Goal: Task Accomplishment & Management: Manage account settings

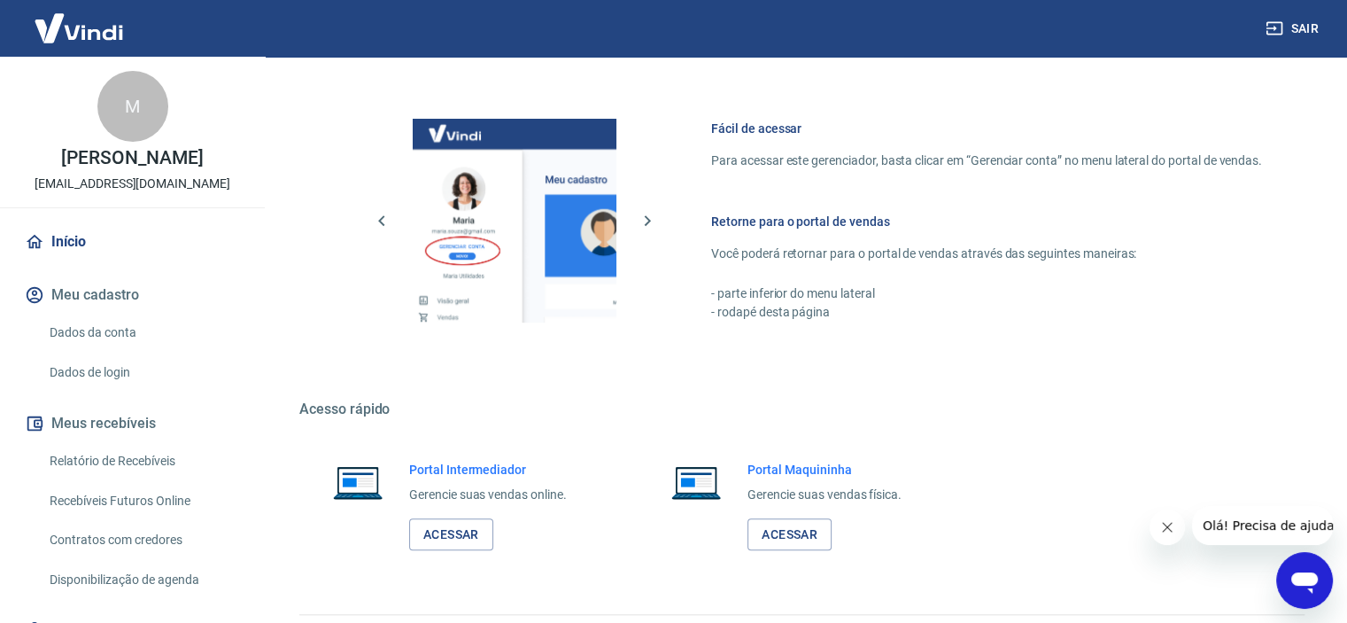
scroll to position [959, 0]
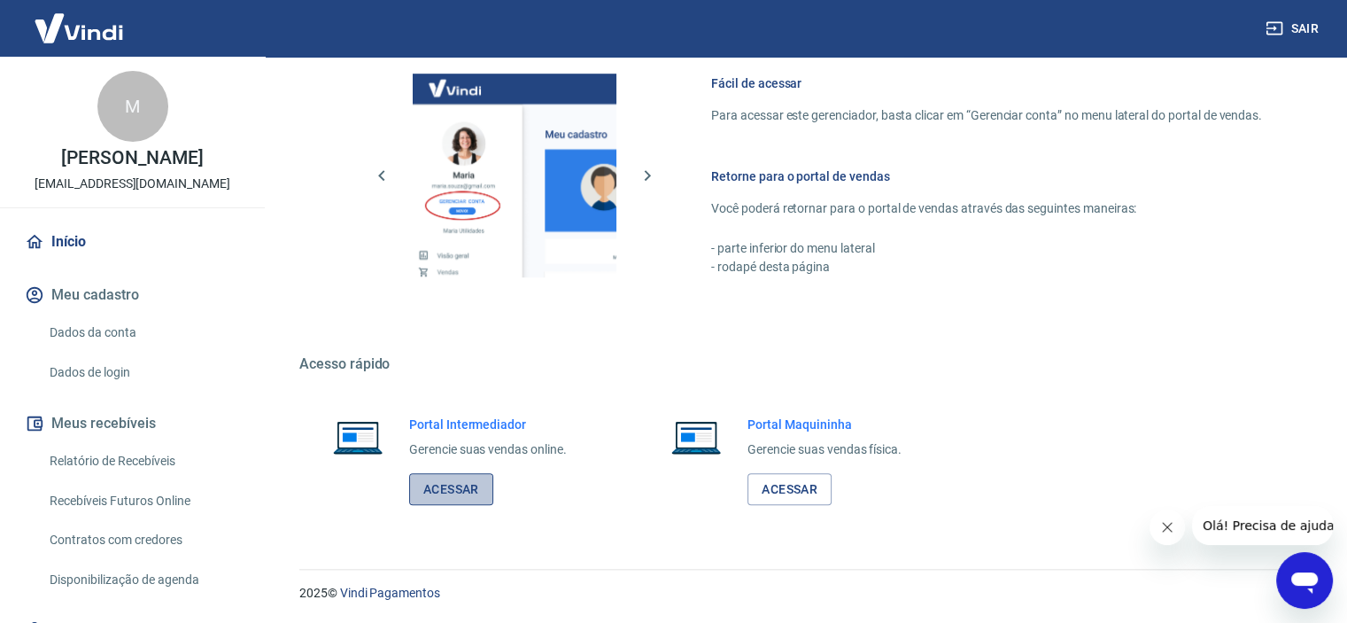
click at [451, 485] on link "Acessar" at bounding box center [451, 489] width 84 height 33
click at [1307, 580] on icon "Abrir janela de mensagens" at bounding box center [1304, 582] width 27 height 21
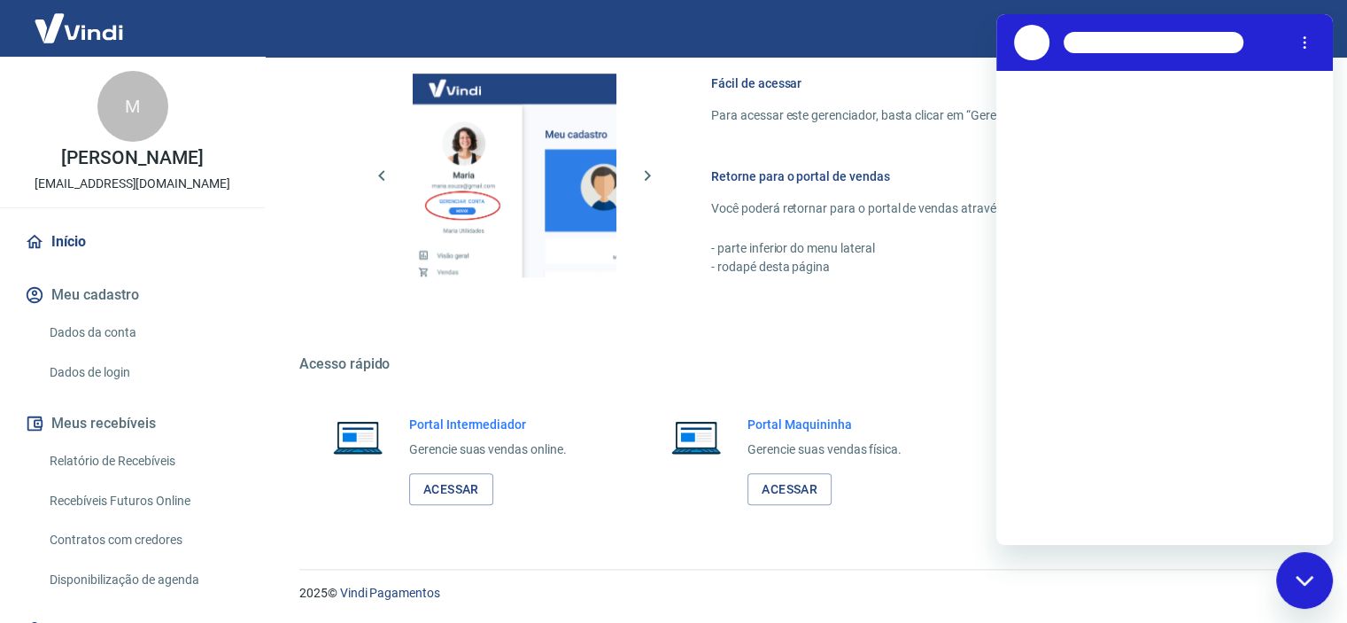
scroll to position [0, 0]
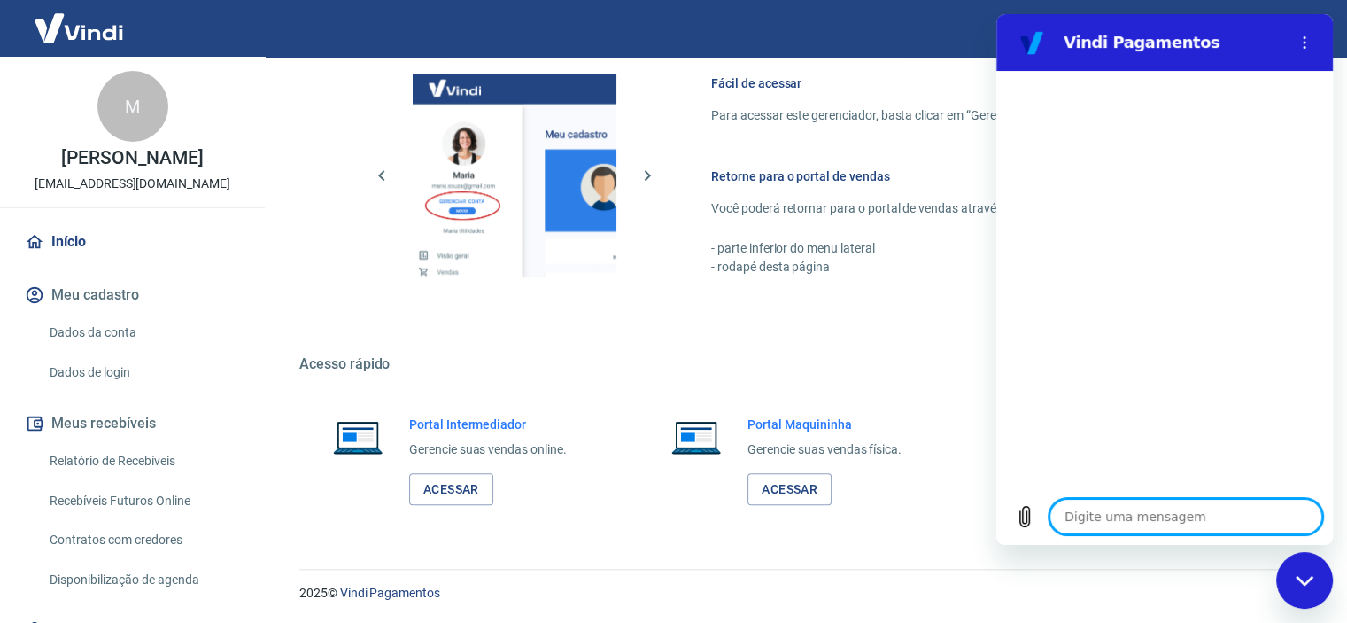
type textarea "x"
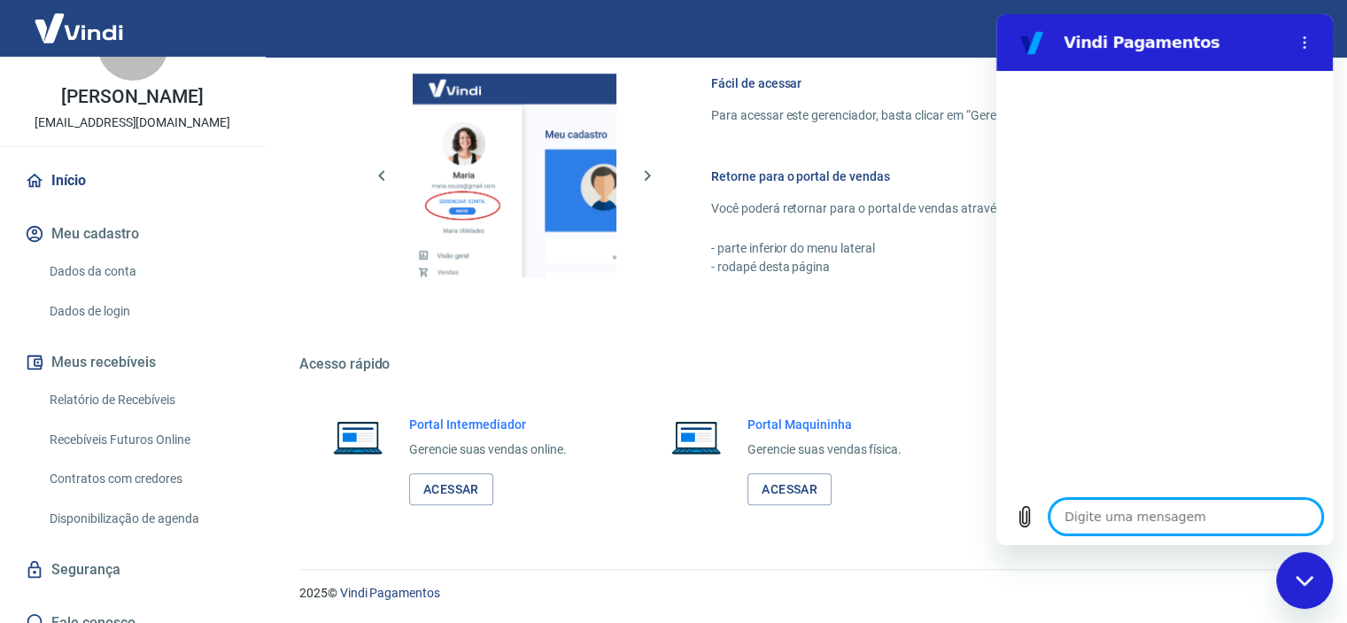
scroll to position [80, 0]
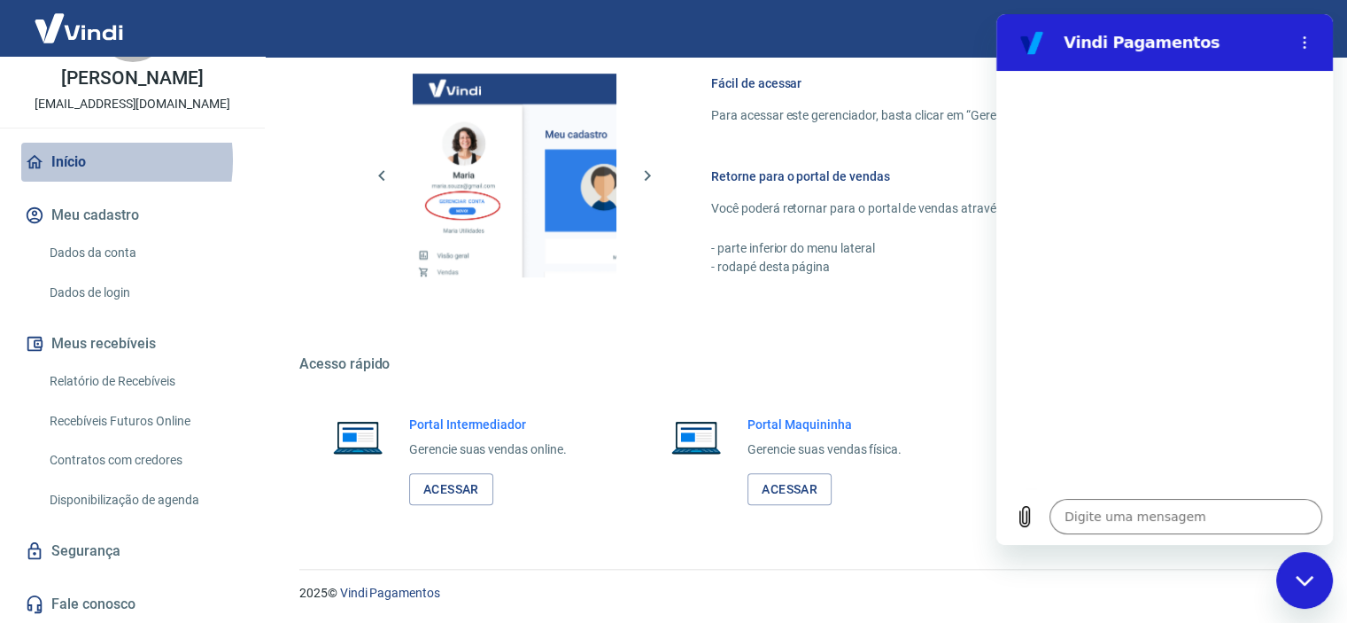
click at [71, 159] on link "Início" at bounding box center [132, 162] width 222 height 39
click at [109, 249] on link "Dados da conta" at bounding box center [143, 253] width 201 height 36
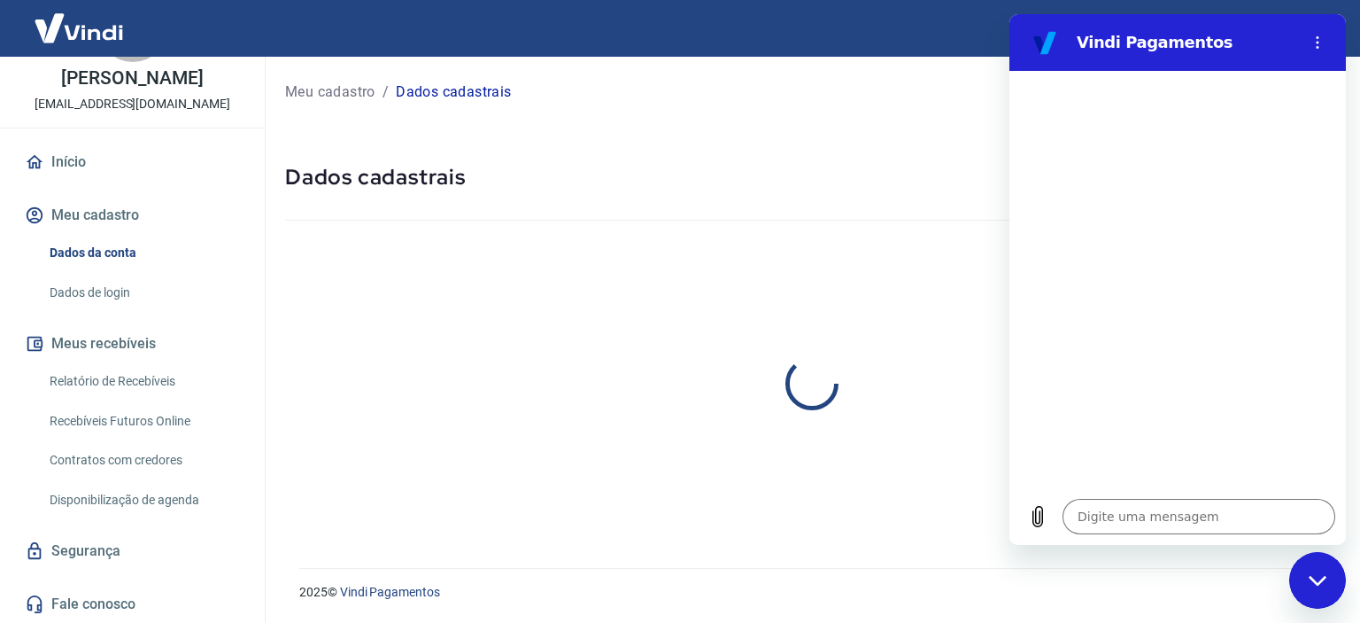
select select "SP"
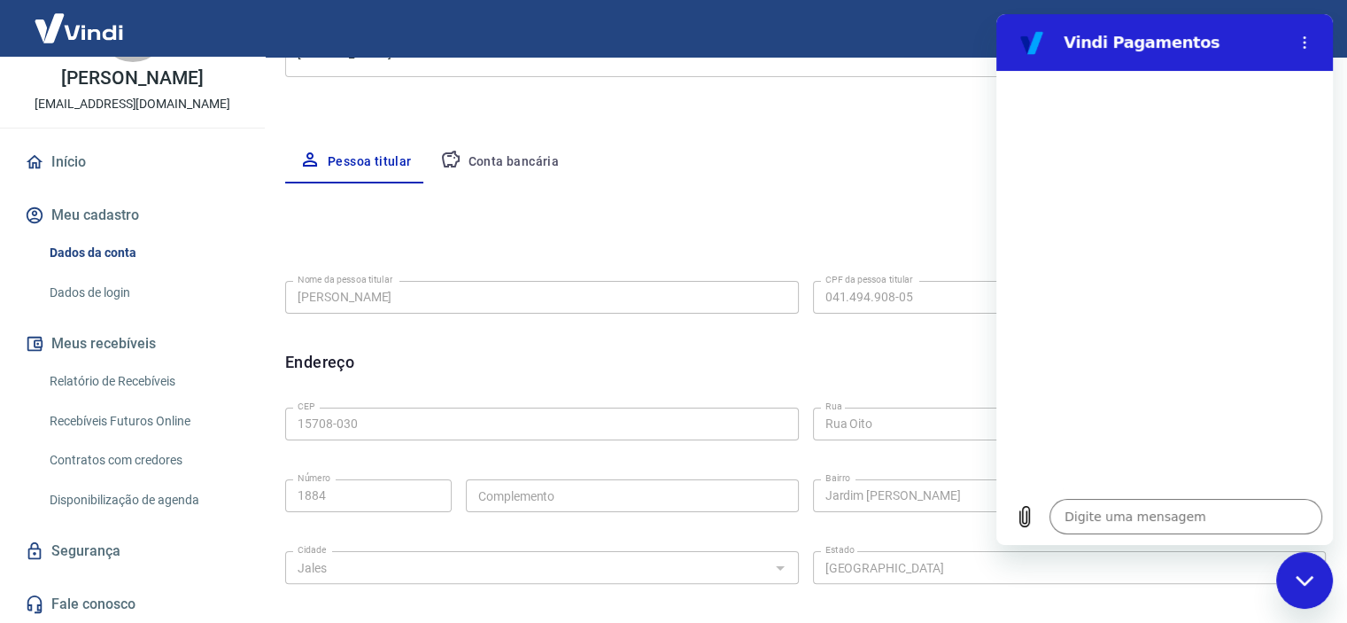
click at [502, 162] on button "Conta bancária" at bounding box center [500, 162] width 148 height 43
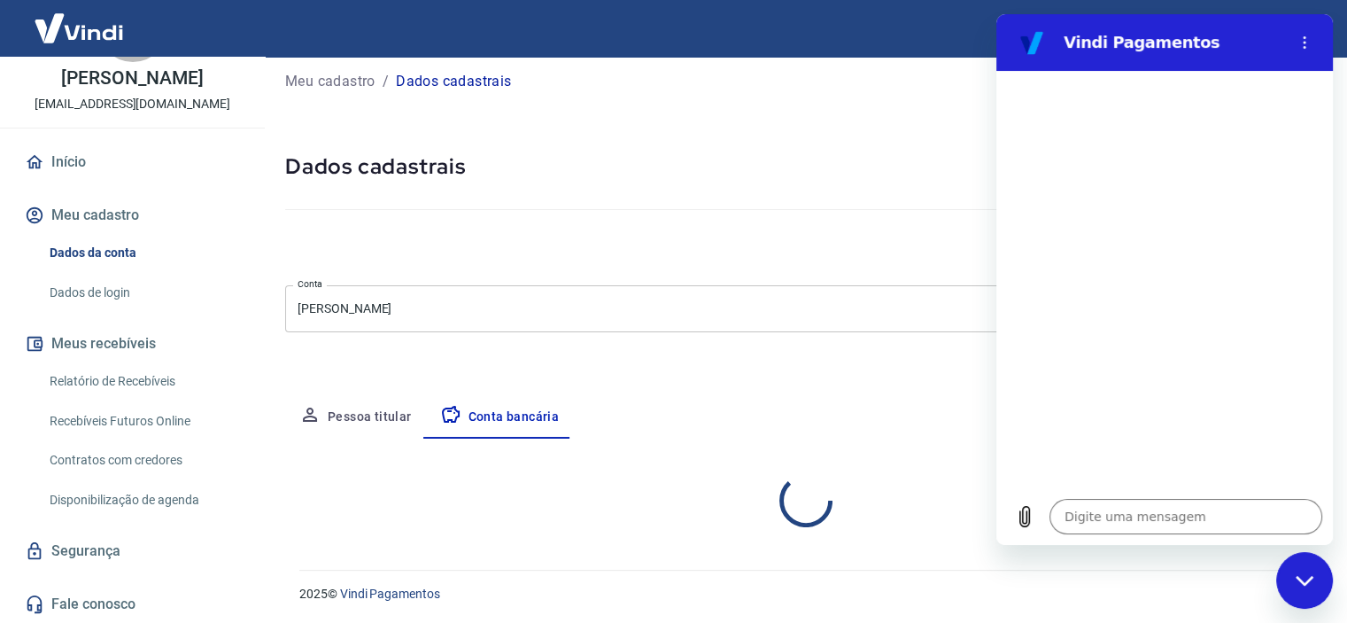
select select "1"
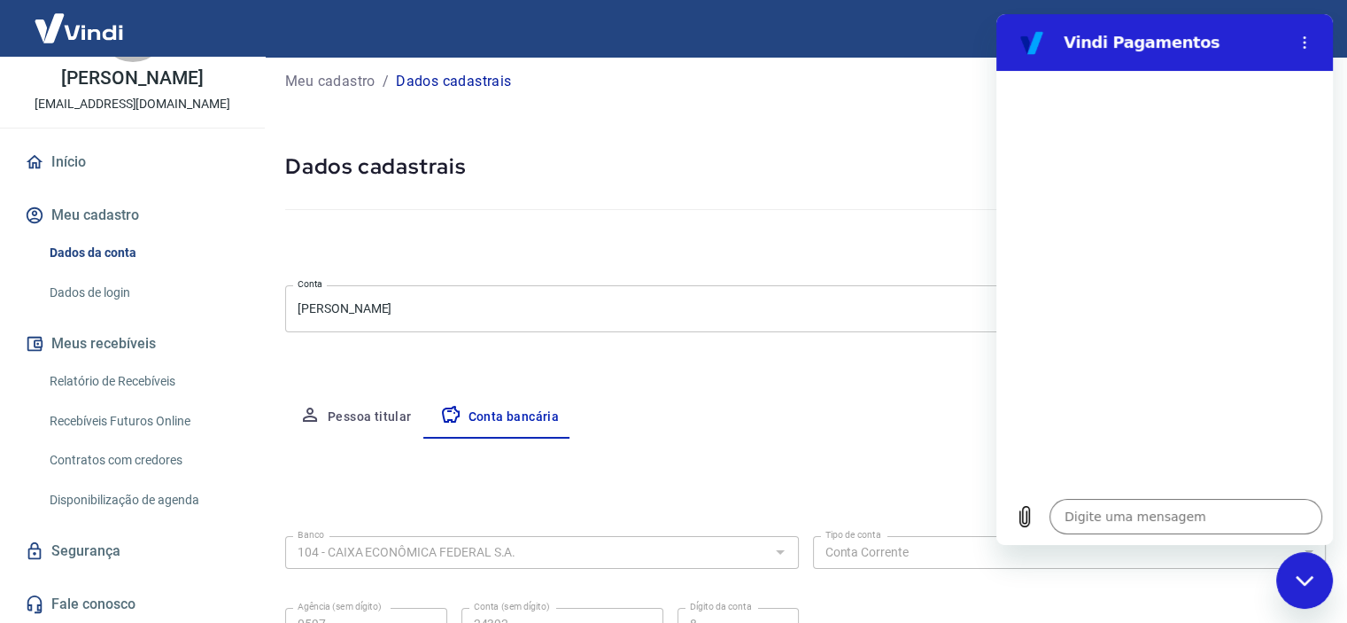
scroll to position [183, 0]
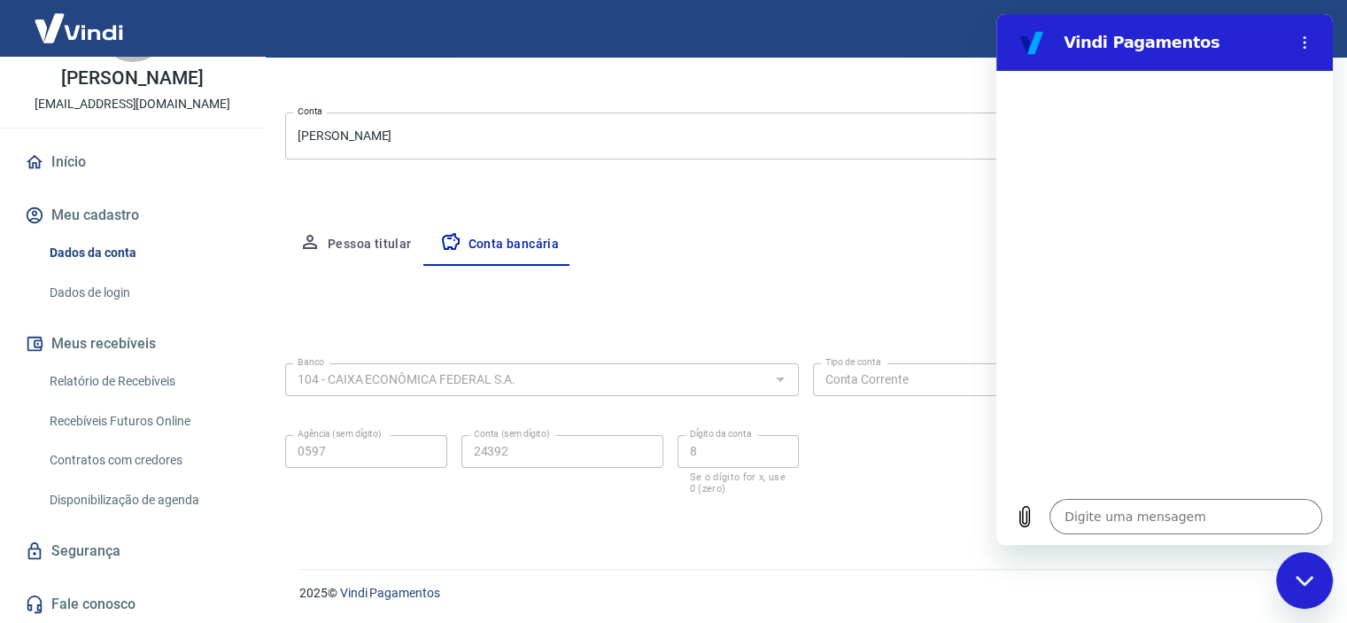
type textarea "x"
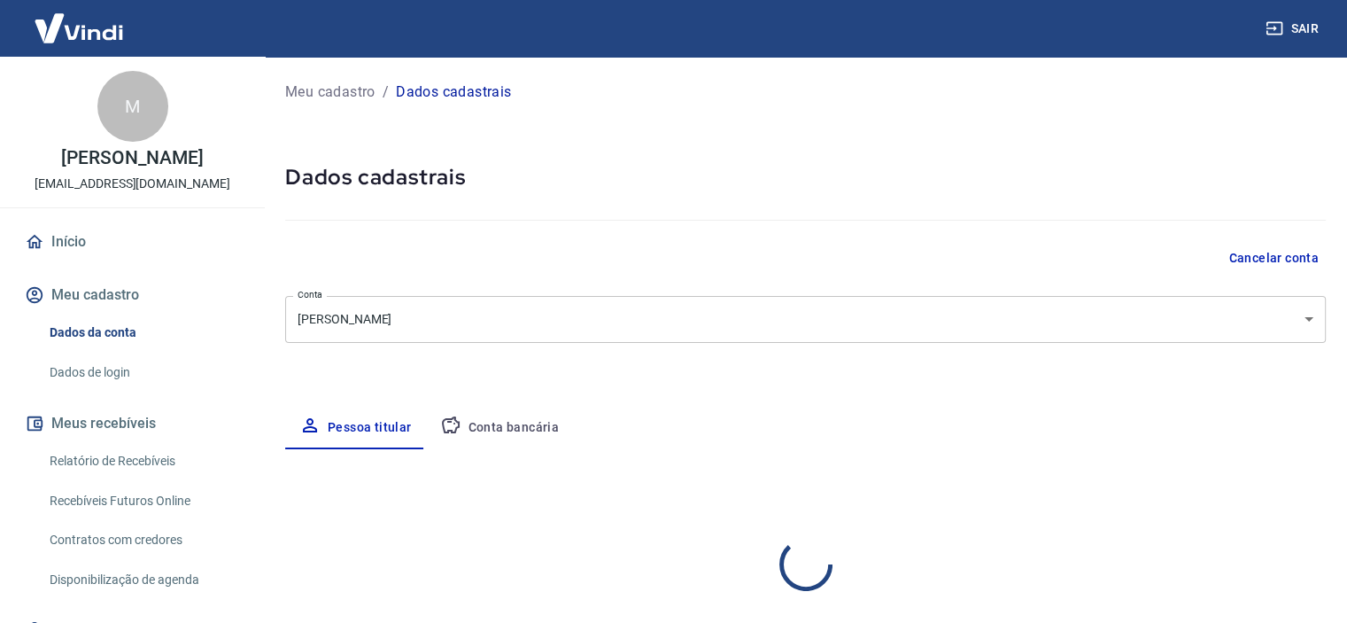
select select "SP"
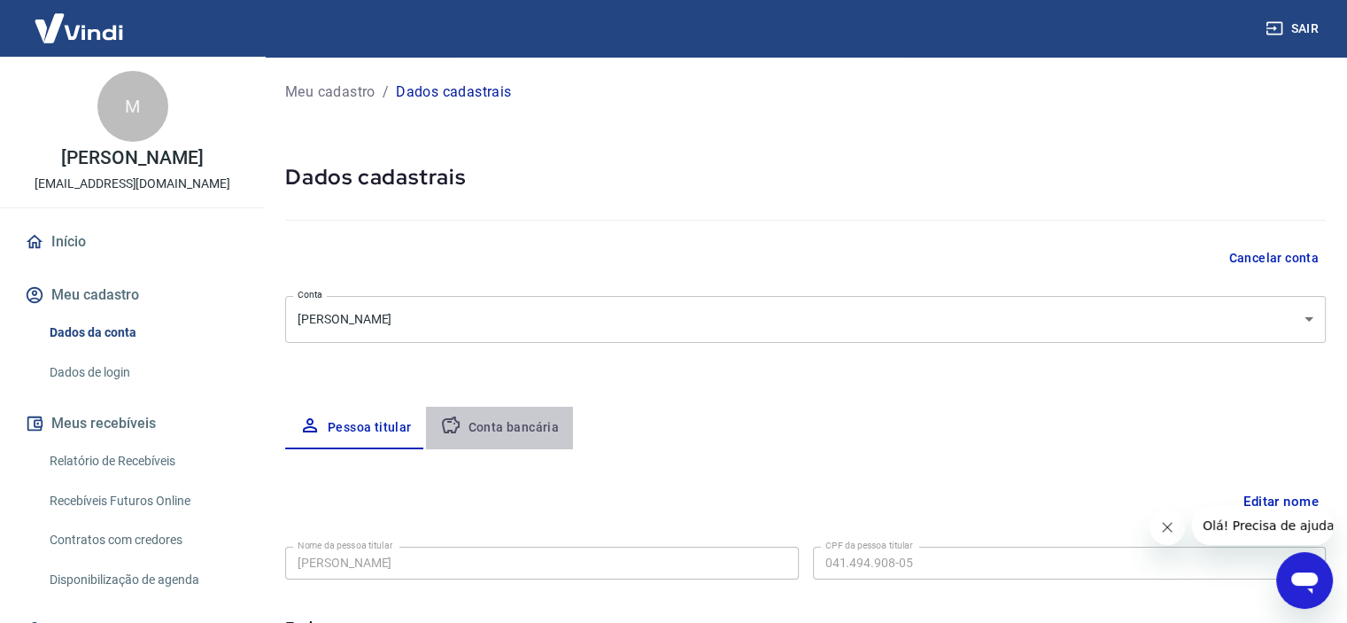
click at [528, 430] on button "Conta bancária" at bounding box center [500, 428] width 148 height 43
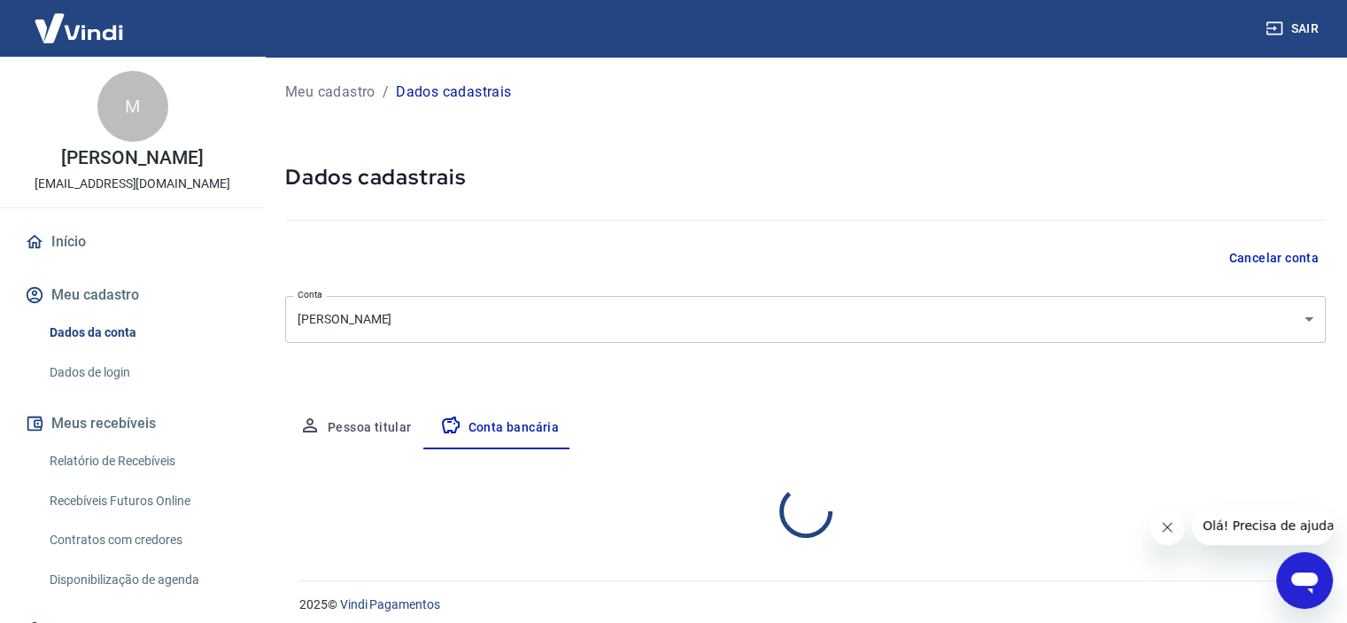
select select "1"
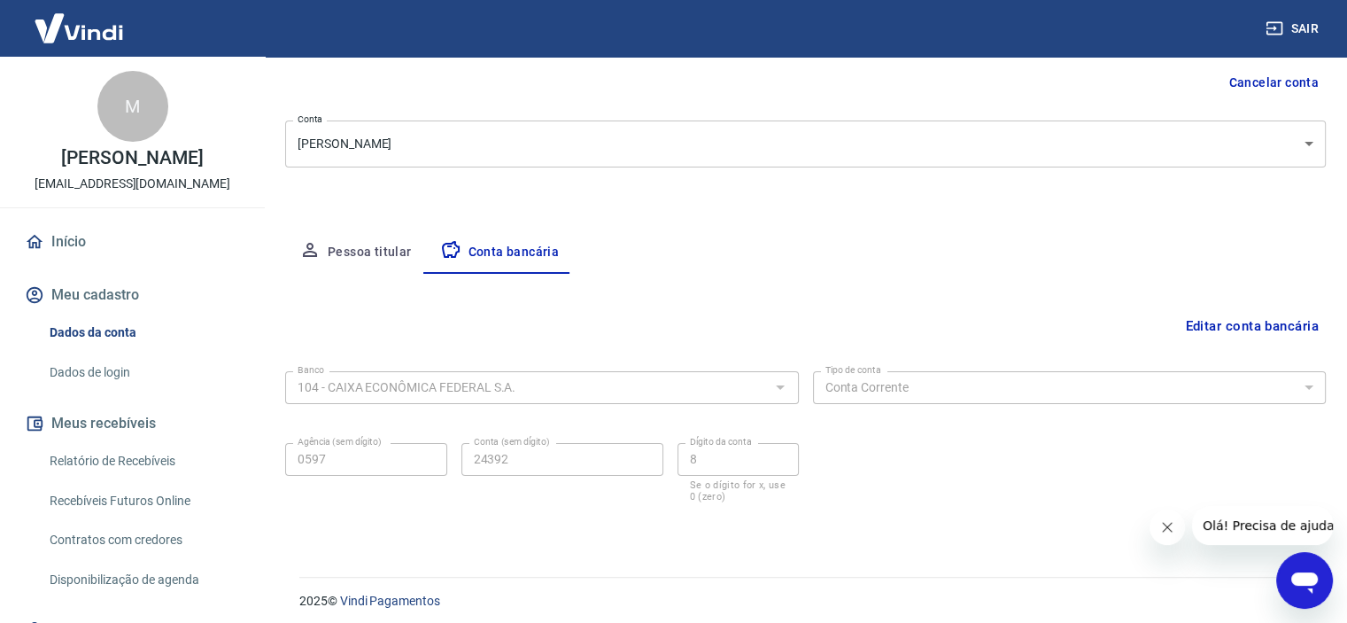
scroll to position [183, 0]
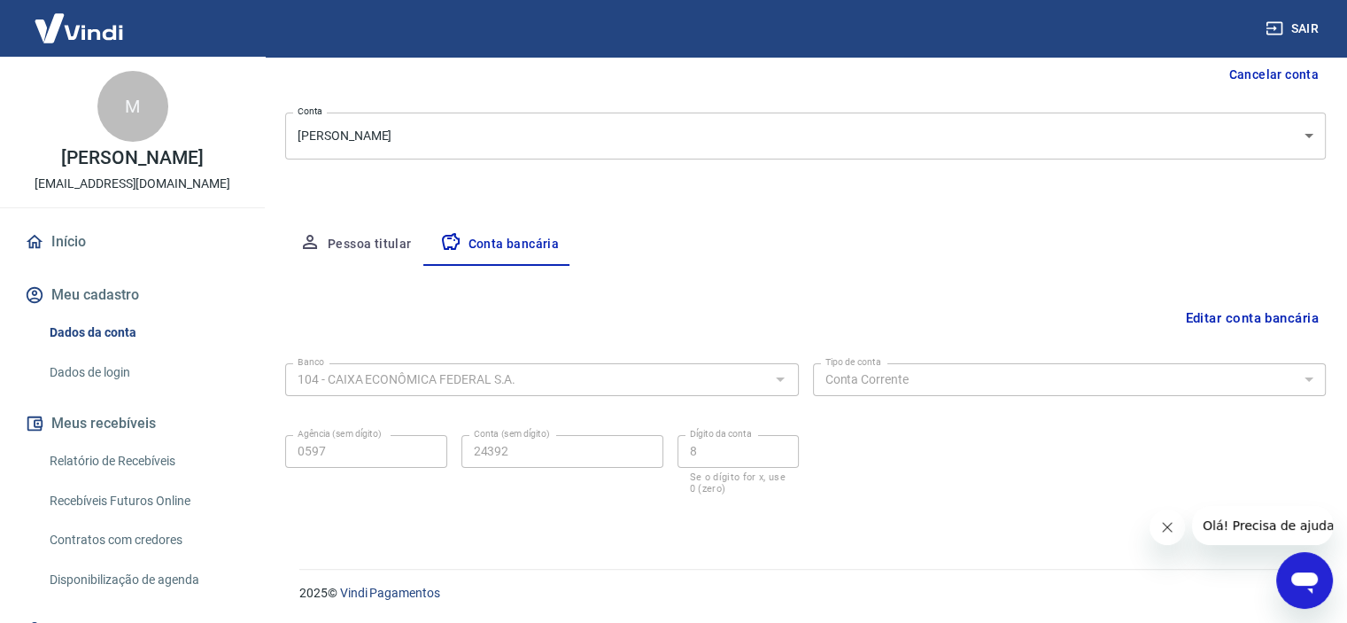
click at [957, 266] on div "Editar conta bancária Banco 104 - CAIXA ECONÔMICA FEDERAL S.A. Banco Tipo de co…" at bounding box center [805, 396] width 1041 height 260
click at [1250, 317] on button "Editar conta bancária" at bounding box center [1252, 318] width 148 height 34
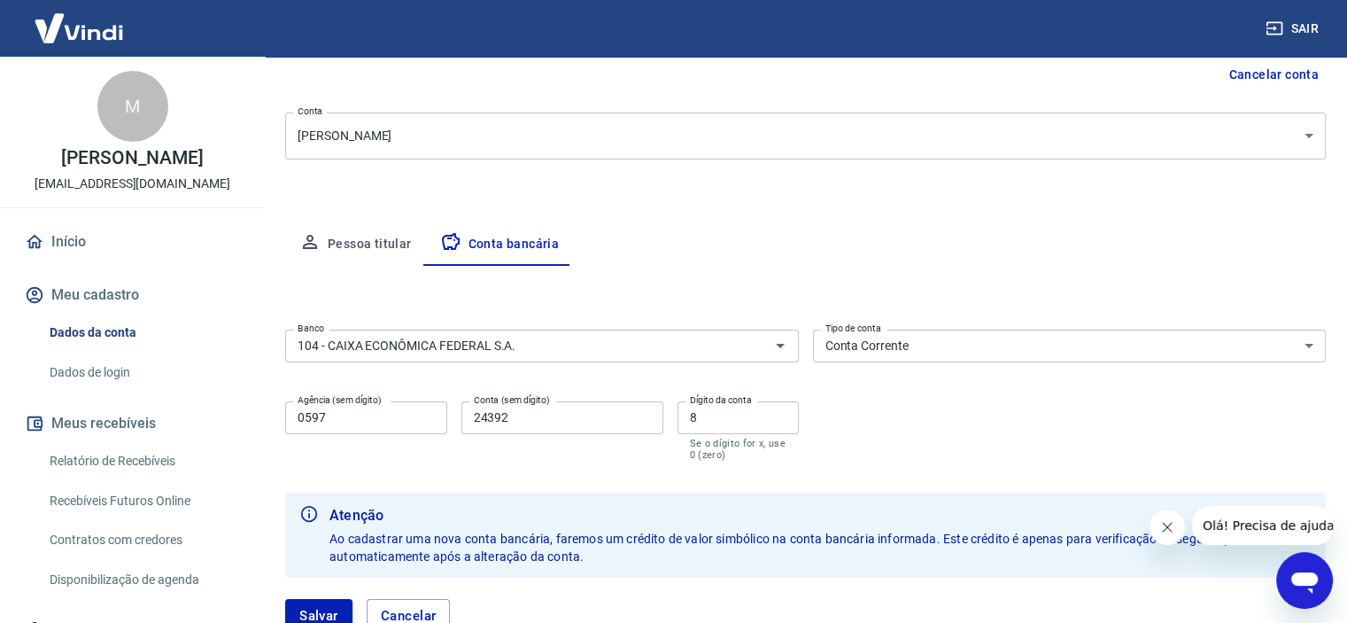
click at [868, 432] on div "Banco 104 - CAIXA ECONÔMICA FEDERAL S.A. Banco Tipo de conta Conta Corrente Con…" at bounding box center [805, 393] width 1041 height 142
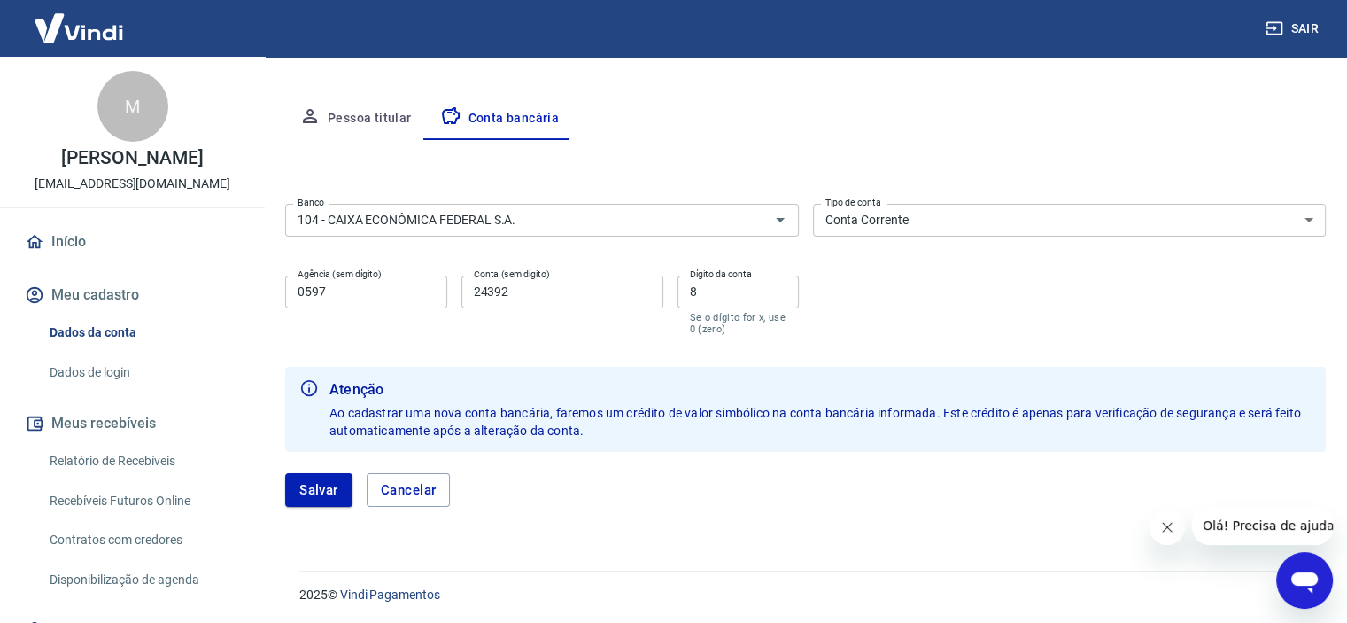
scroll to position [311, 0]
click at [566, 279] on input "24392" at bounding box center [562, 290] width 202 height 33
click at [1024, 272] on div "Banco 104 - CAIXA ECONÔMICA FEDERAL S.A. Banco Tipo de conta Conta Corrente Con…" at bounding box center [805, 266] width 1041 height 142
click at [953, 216] on select "Conta Corrente Conta Poupança" at bounding box center [1070, 218] width 514 height 33
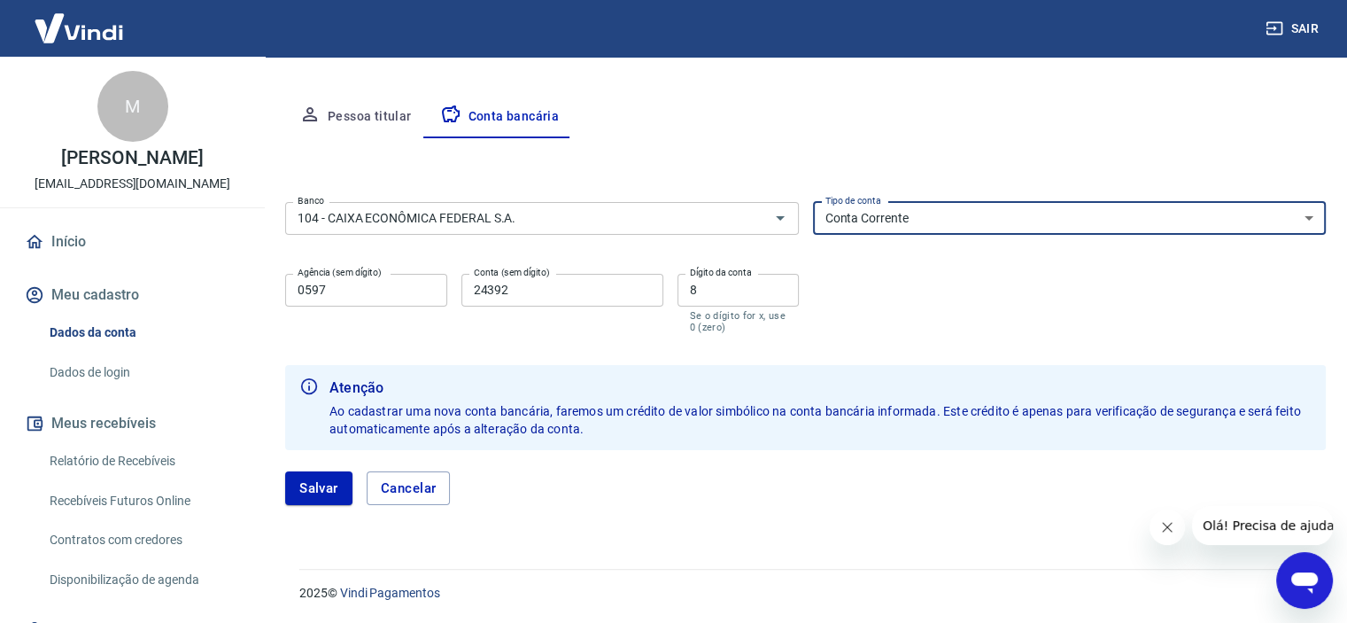
click at [813, 202] on select "Conta Corrente Conta Poupança" at bounding box center [1070, 218] width 514 height 33
click at [549, 217] on input "104 - CAIXA ECONÔMICA FEDERAL S.A." at bounding box center [516, 218] width 451 height 22
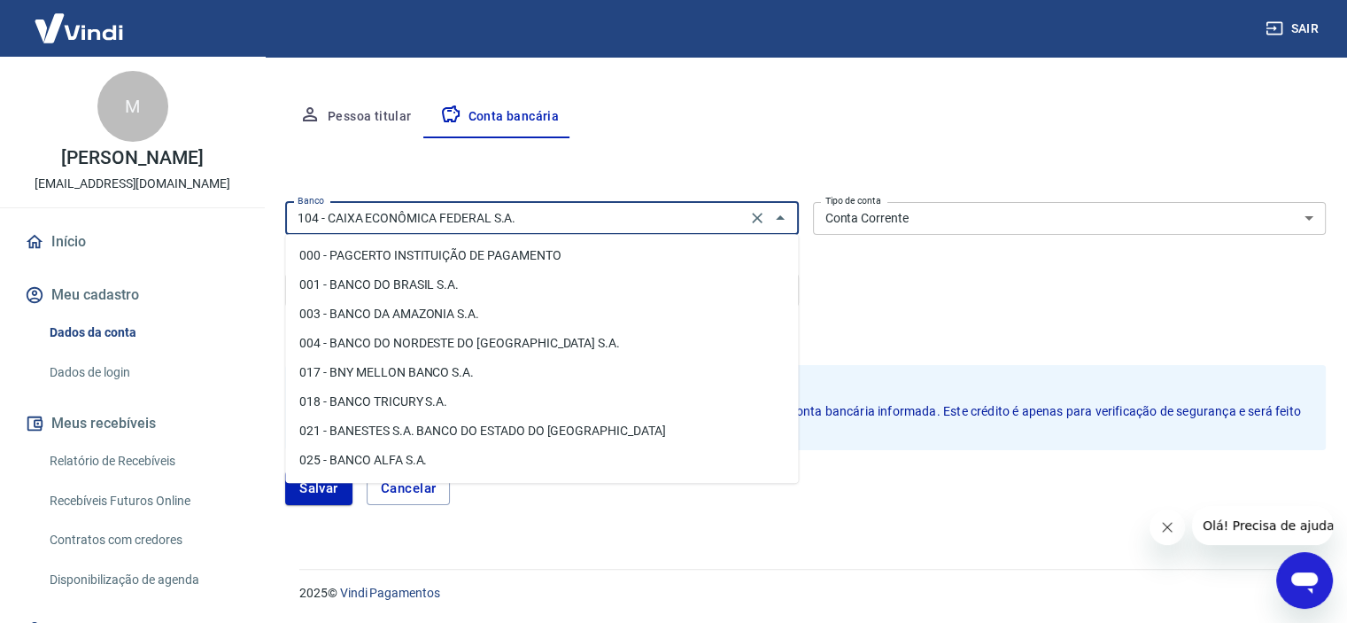
scroll to position [624, 0]
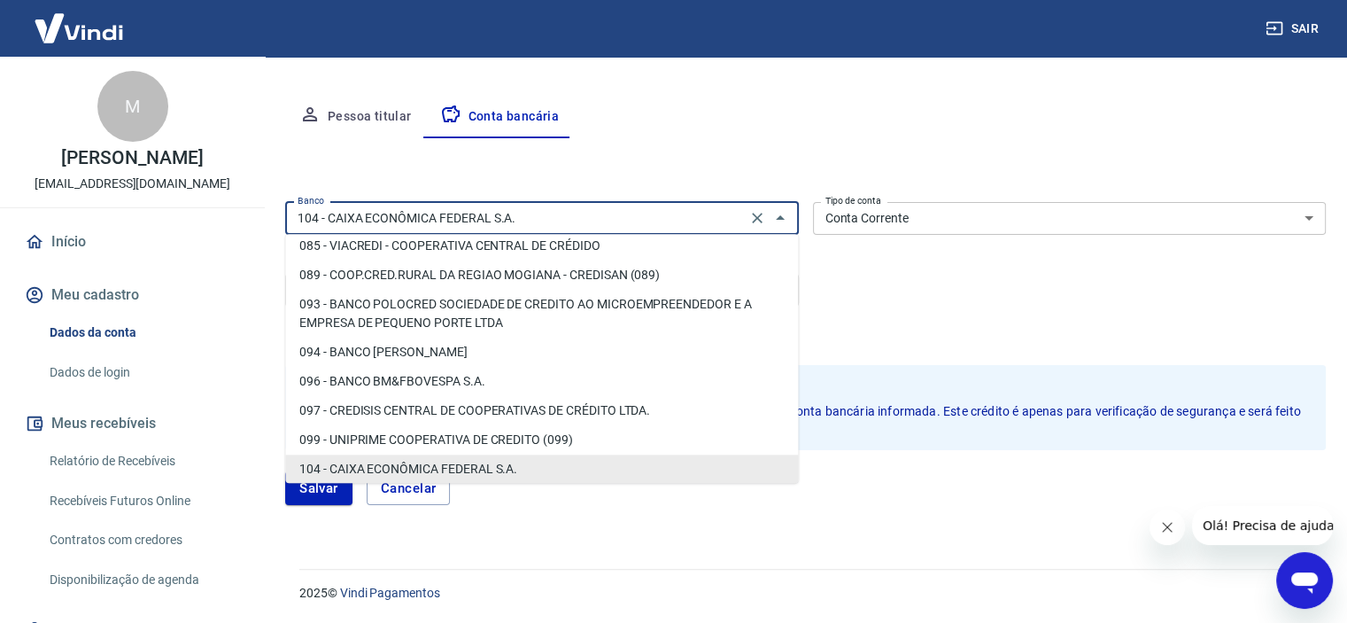
click at [677, 219] on input "104 - CAIXA ECONÔMICA FEDERAL S.A." at bounding box center [516, 218] width 451 height 22
drag, startPoint x: 981, startPoint y: 275, endPoint x: 992, endPoint y: 283, distance: 13.3
click at [981, 275] on div "Banco 104 - CAIXA ECONÔMICA FEDERAL S.A. Banco Tipo de conta Conta Corrente Con…" at bounding box center [805, 266] width 1041 height 142
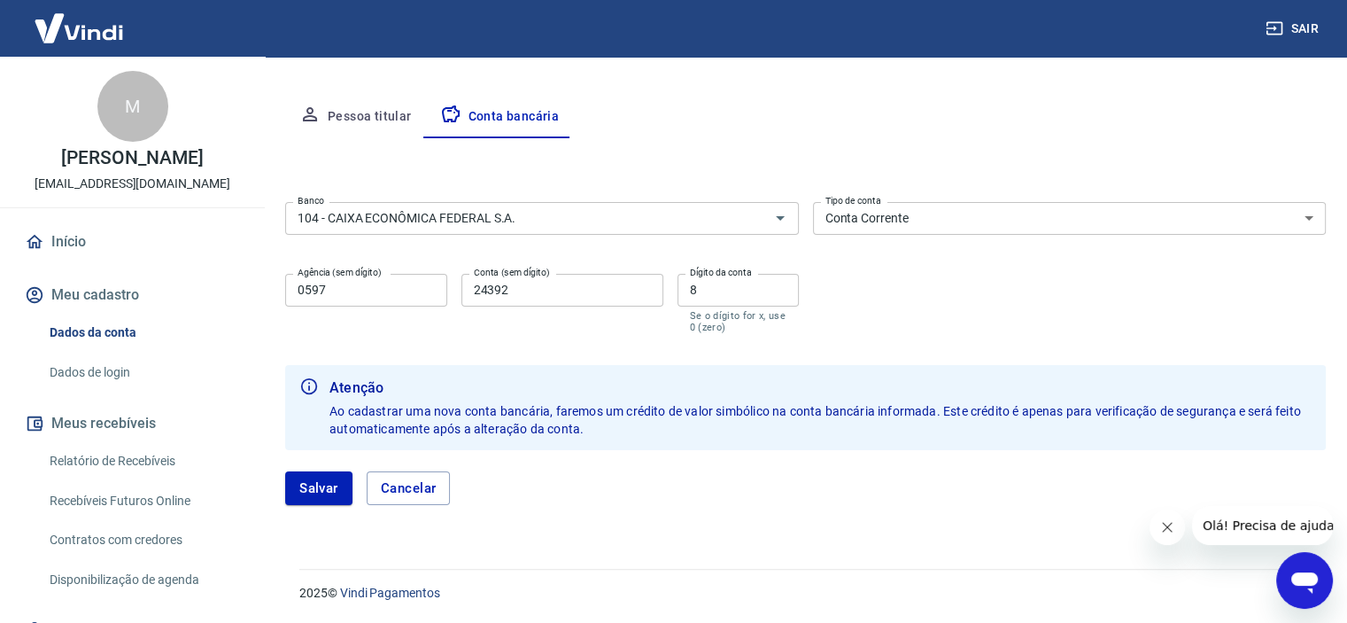
click at [371, 293] on input "0597" at bounding box center [366, 290] width 162 height 33
click at [651, 327] on div "Conta (sem dígito) 24392 Conta (sem dígito)" at bounding box center [562, 303] width 202 height 59
click at [885, 528] on div "Meu cadastro / Dados cadastrais Dados cadastrais Cancelar conta Conta MARCIA SU…" at bounding box center [805, 147] width 1083 height 802
click at [340, 492] on button "Salvar" at bounding box center [318, 488] width 67 height 34
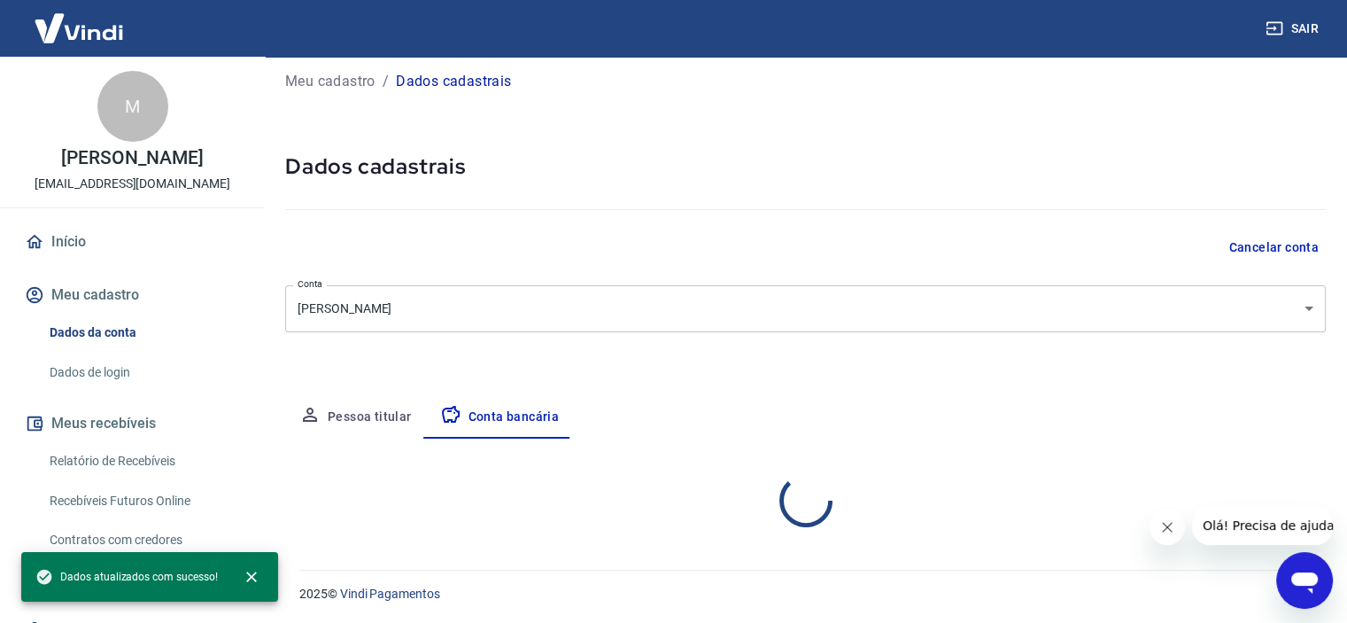
scroll to position [183, 0]
select select "1"
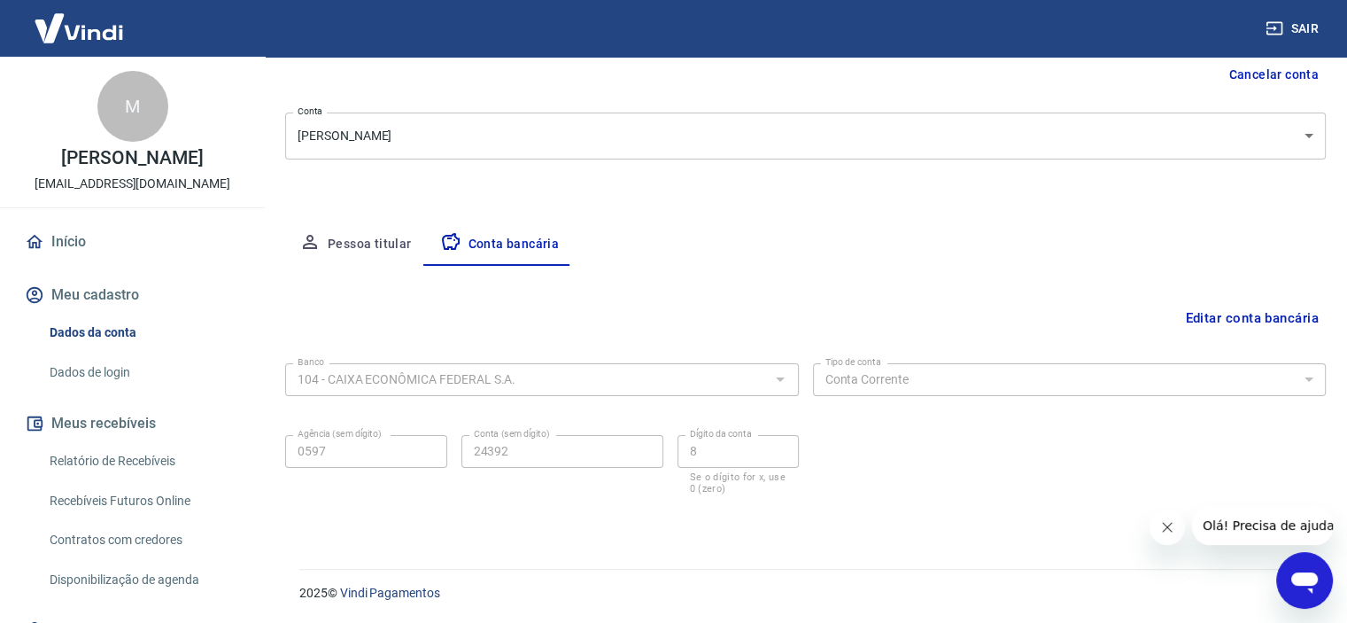
click at [1313, 579] on icon "Abrir janela de mensagens" at bounding box center [1304, 582] width 27 height 21
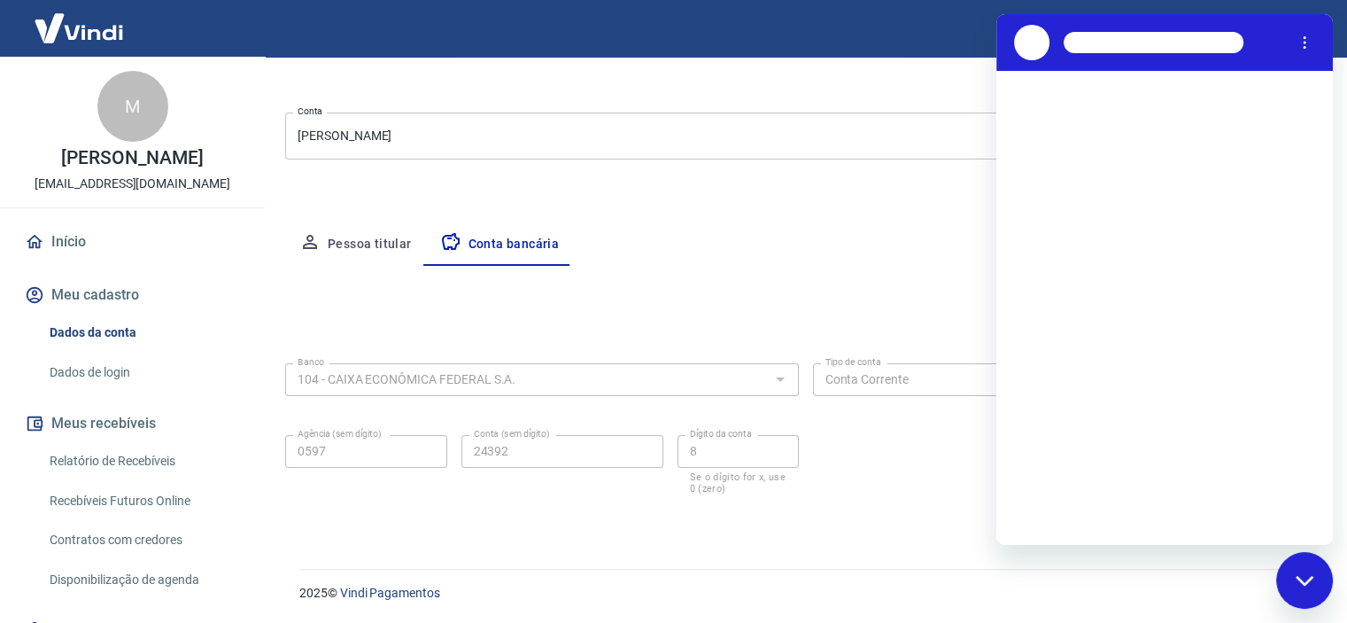
scroll to position [0, 0]
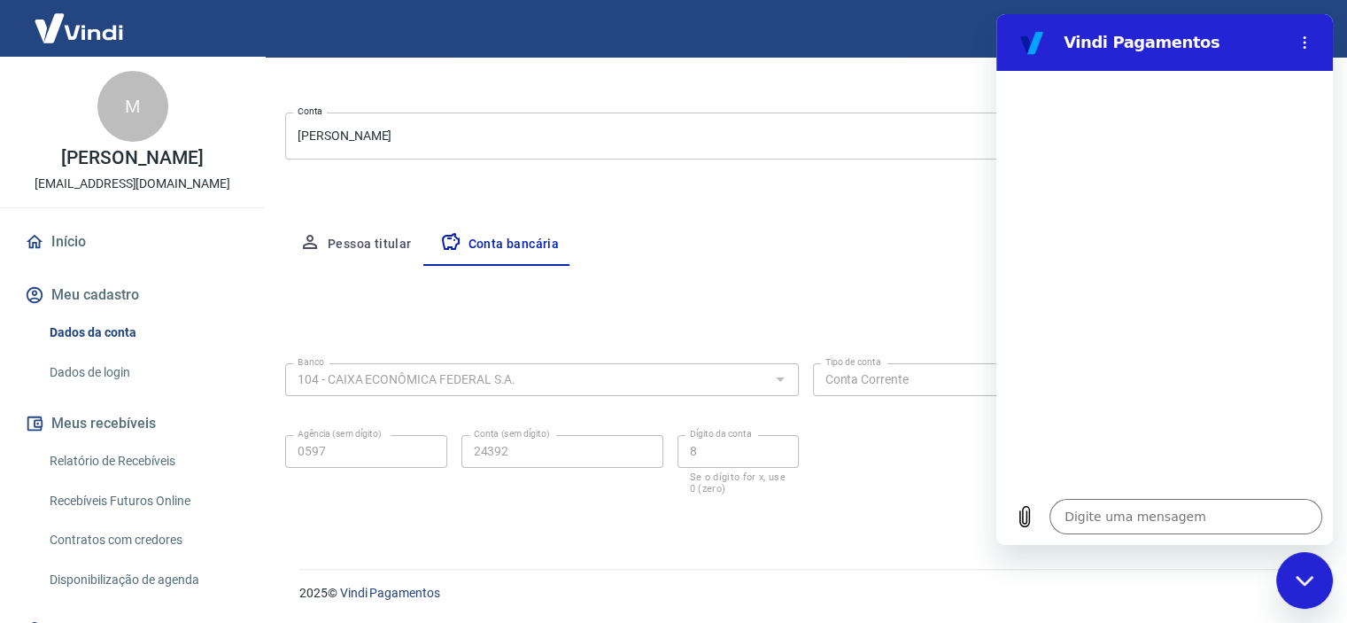
type textarea "x"
click at [939, 229] on div "Pessoa titular Conta bancária" at bounding box center [805, 244] width 1041 height 43
click at [1308, 42] on icon "Menu de opções" at bounding box center [1305, 42] width 14 height 14
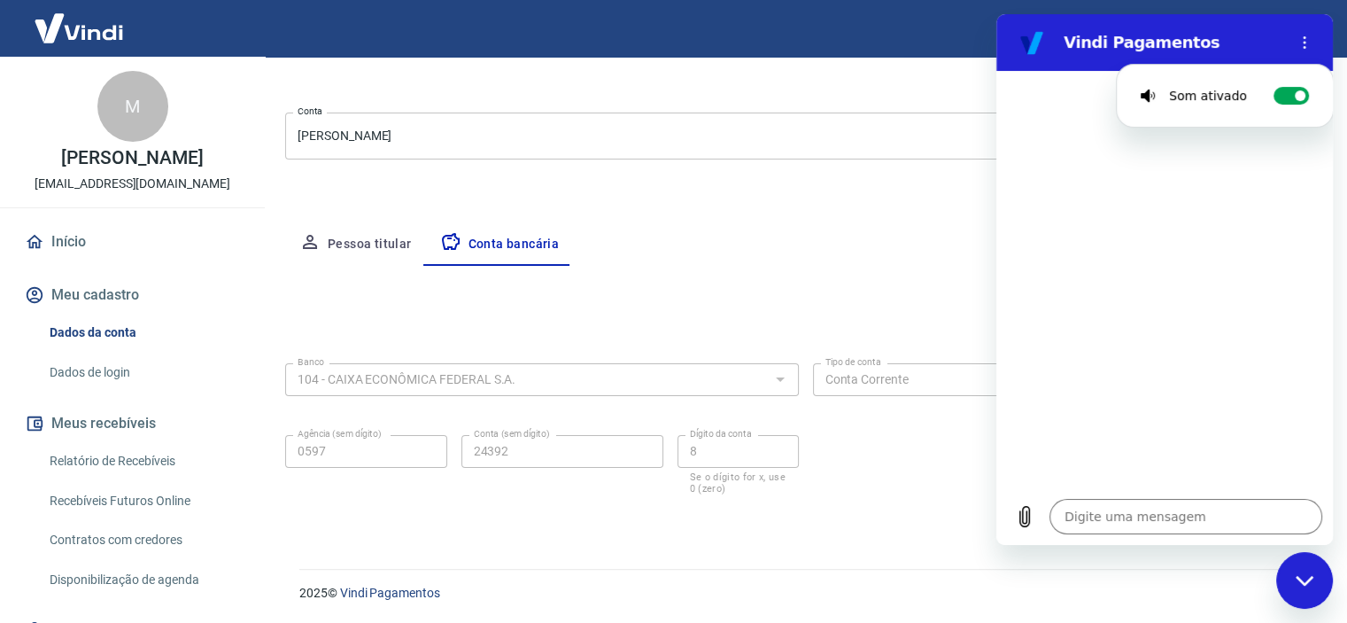
click at [921, 88] on div "Cancelar conta" at bounding box center [805, 74] width 1041 height 33
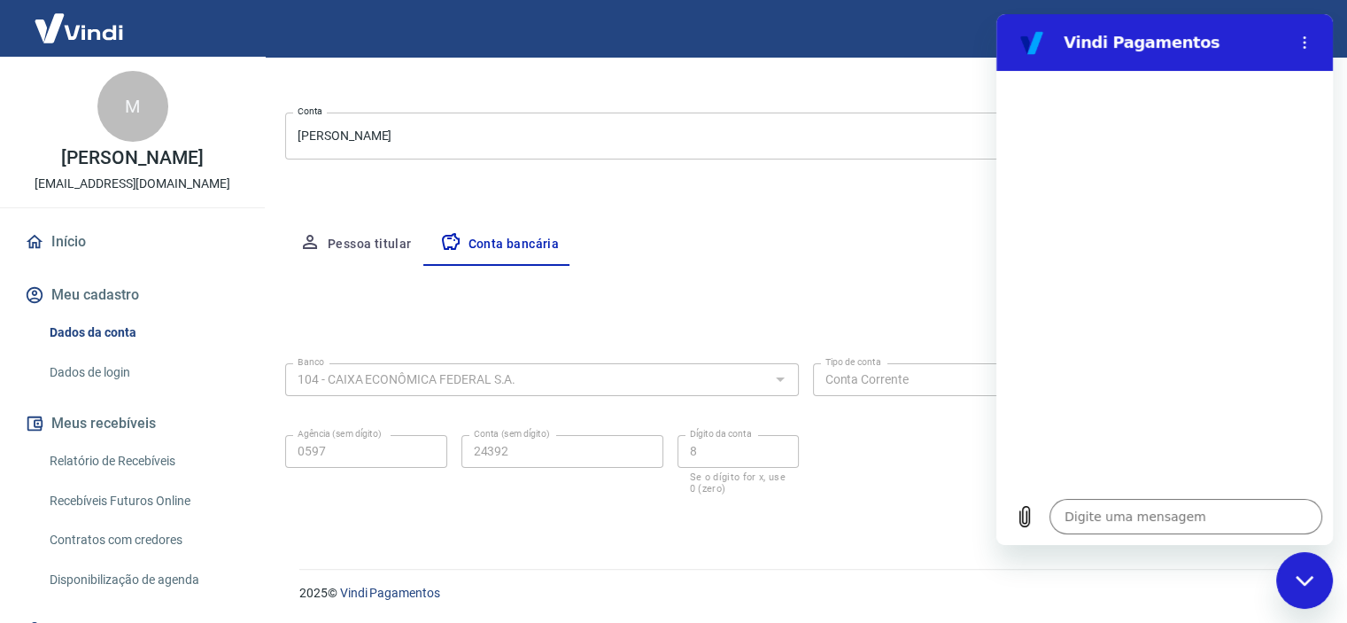
type textarea "x"
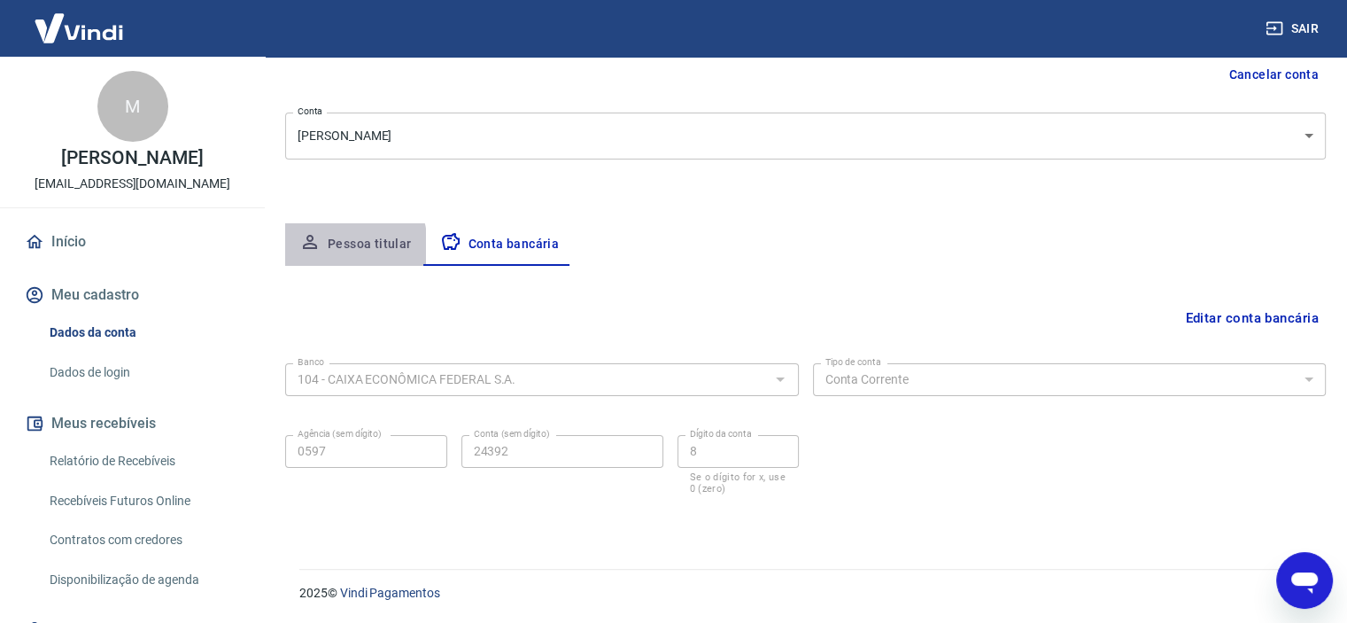
click at [339, 245] on button "Pessoa titular" at bounding box center [355, 244] width 141 height 43
select select "SP"
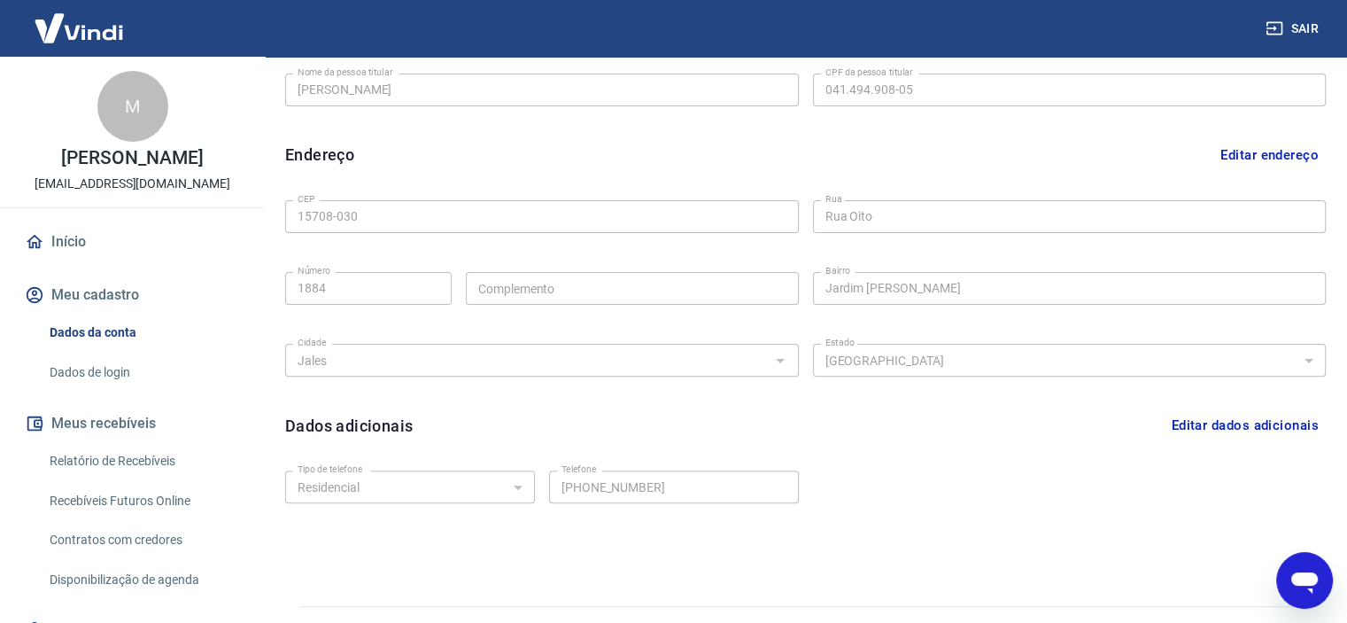
scroll to position [510, 0]
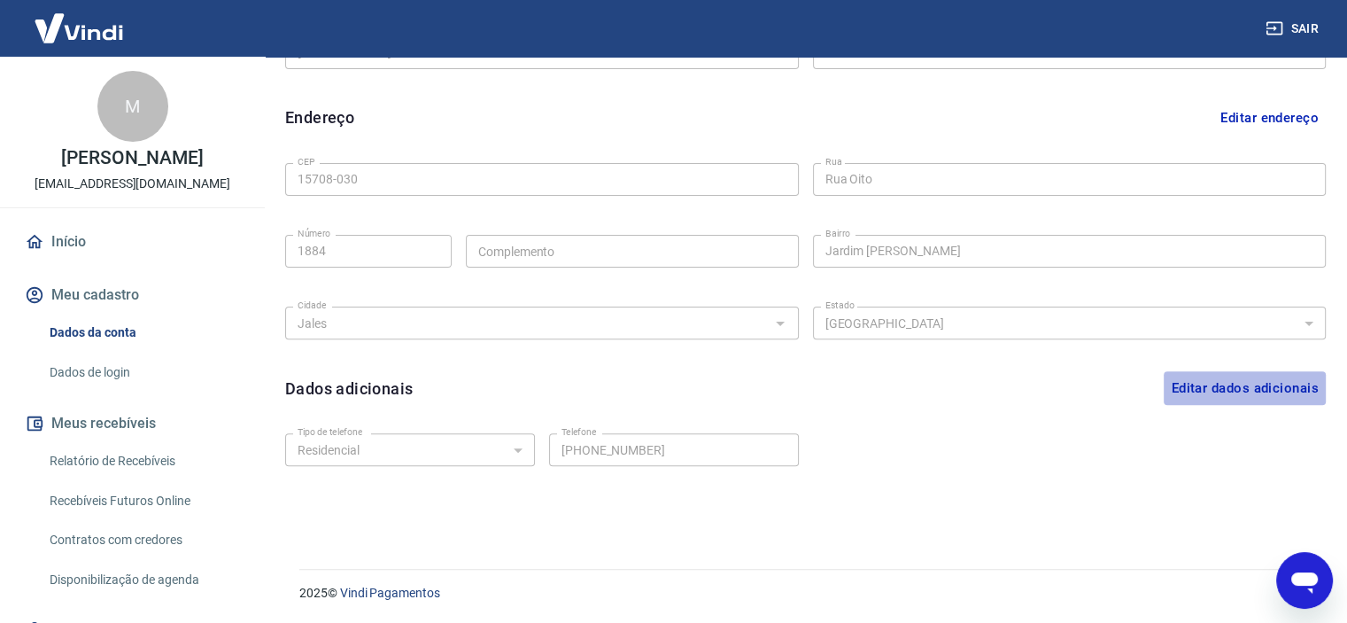
click at [1193, 389] on button "Editar dados adicionais" at bounding box center [1245, 388] width 162 height 34
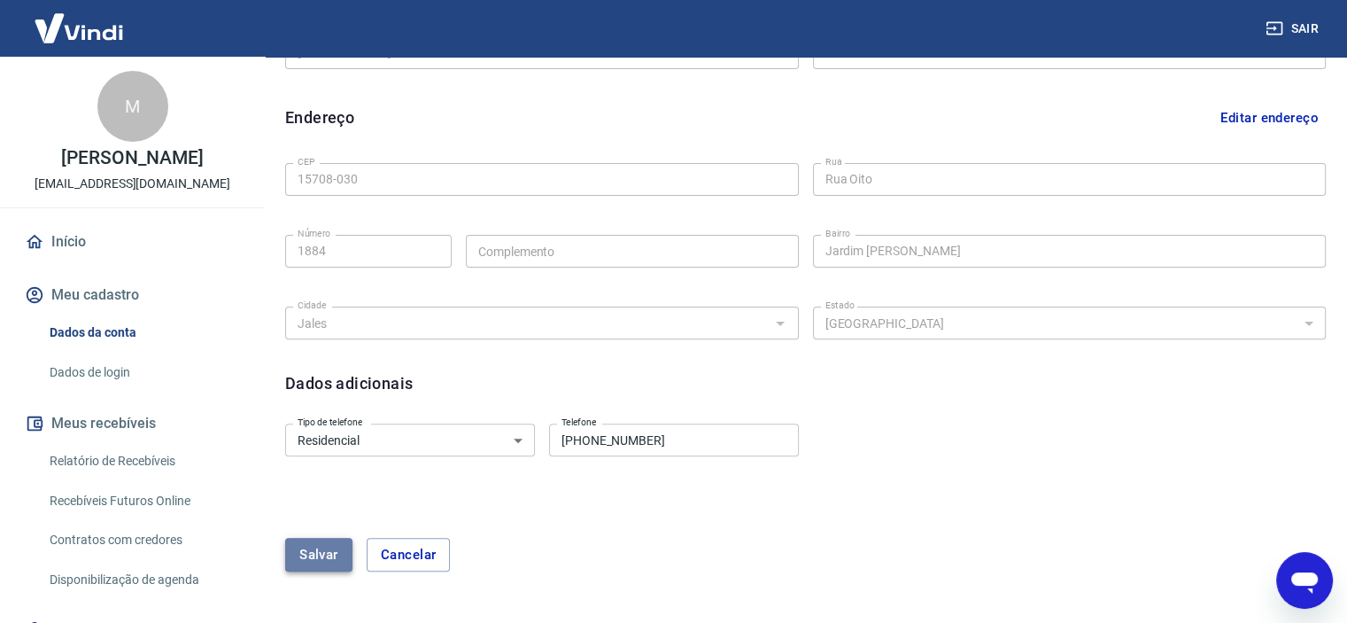
click at [324, 549] on button "Salvar" at bounding box center [318, 555] width 67 height 34
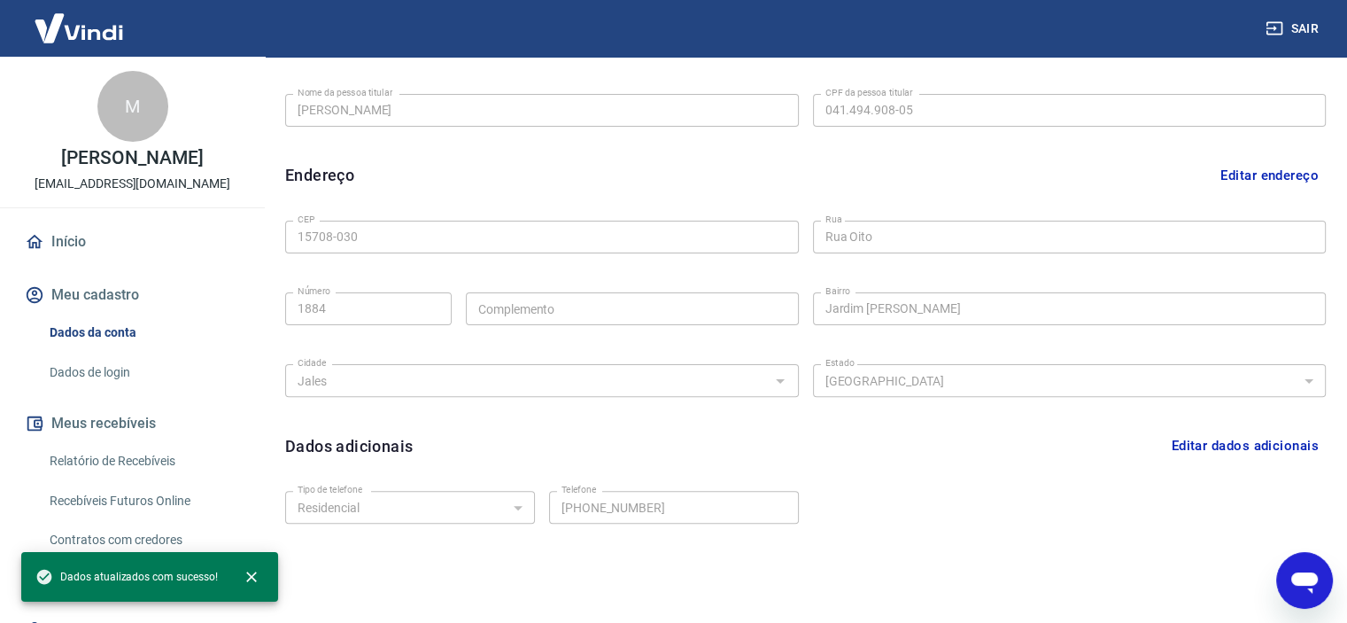
scroll to position [422, 0]
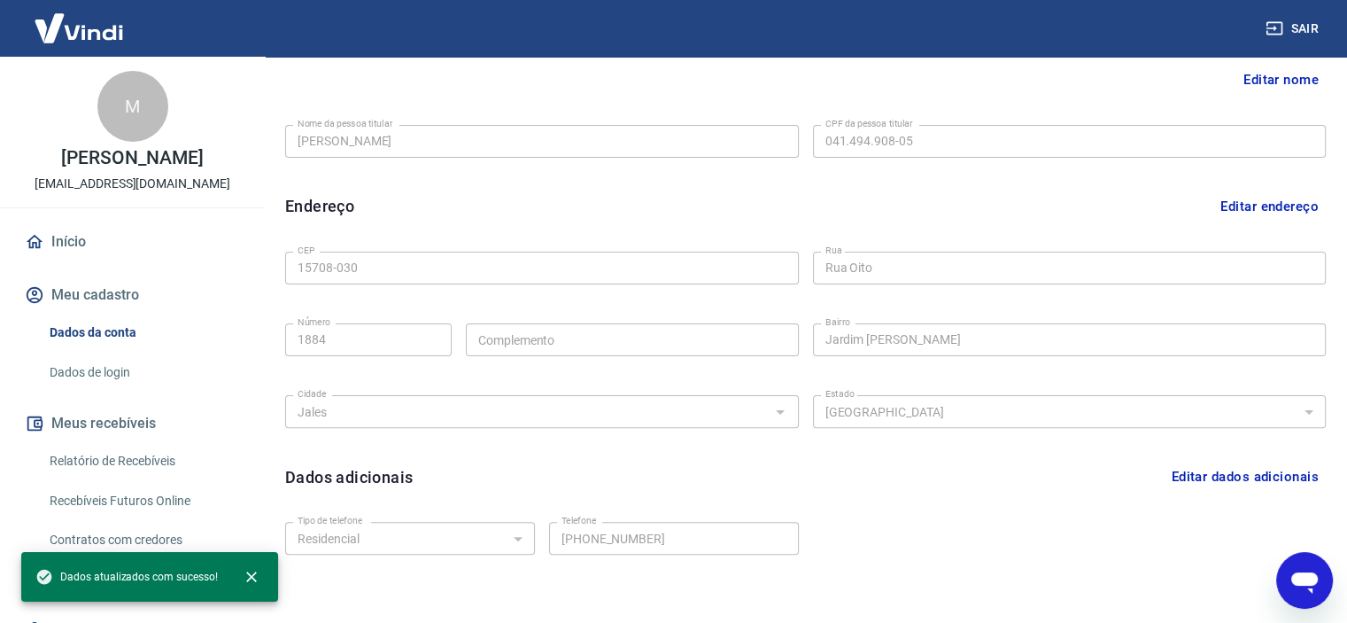
click at [1244, 204] on button "Editar endereço" at bounding box center [1269, 207] width 112 height 34
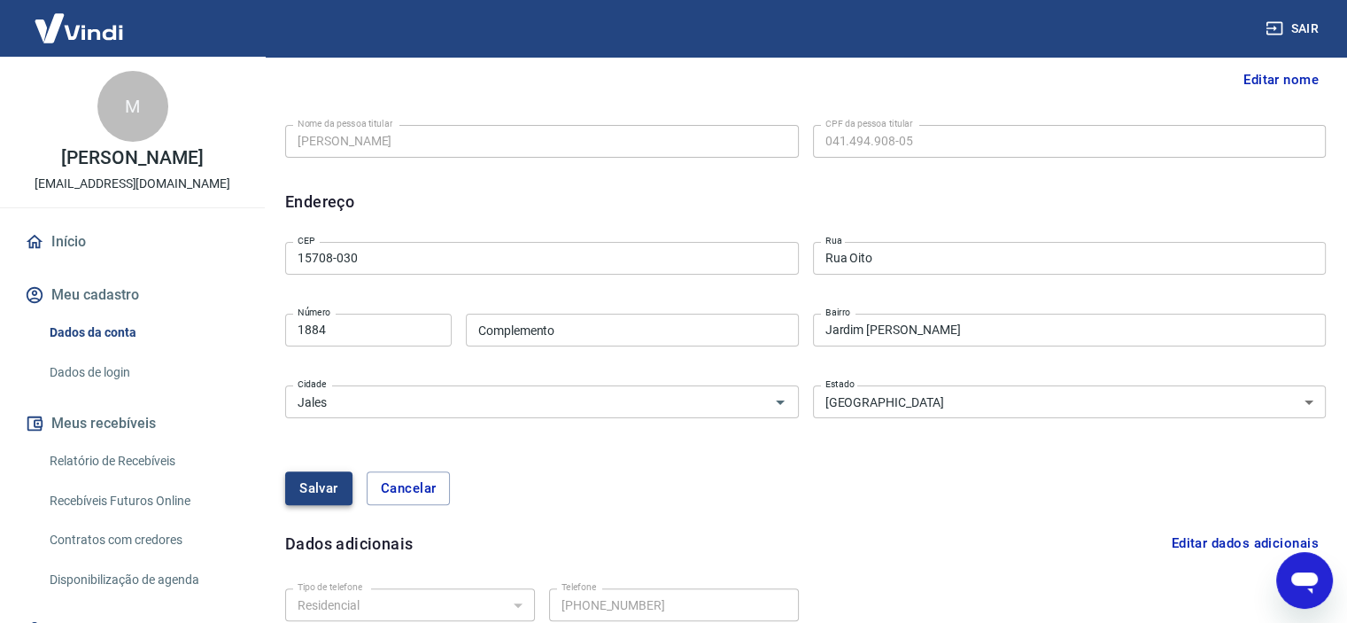
click at [313, 489] on button "Salvar" at bounding box center [318, 488] width 67 height 34
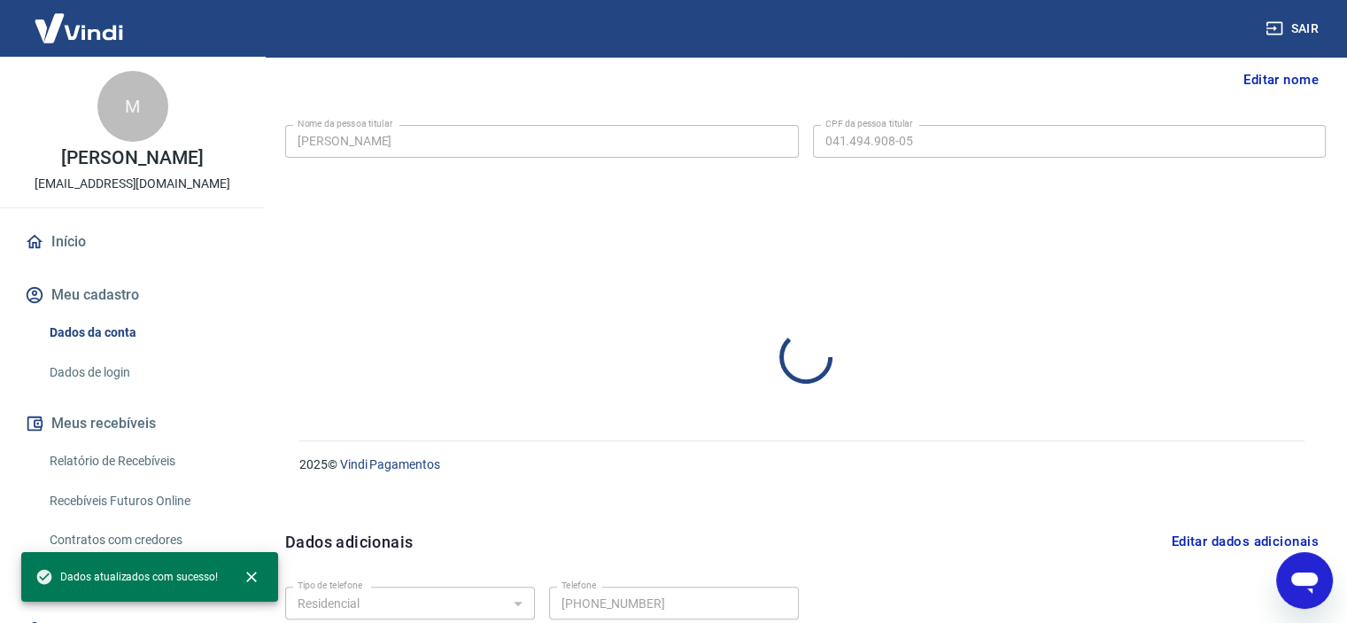
select select "SP"
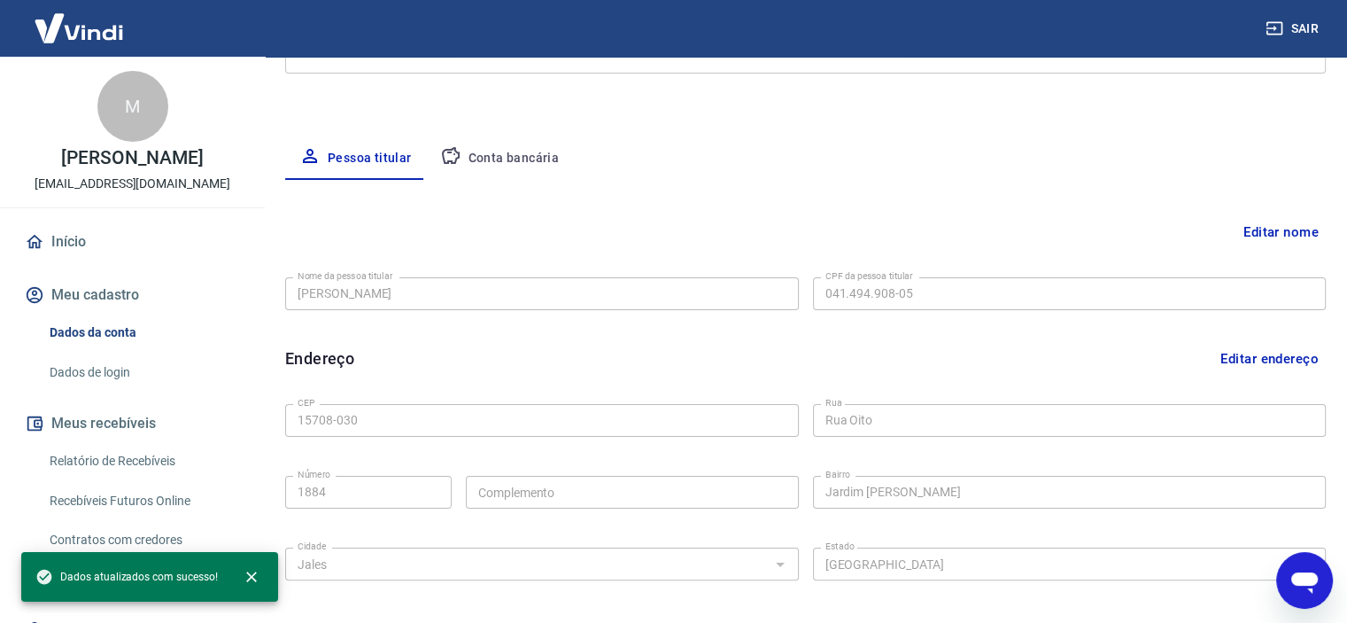
scroll to position [244, 0]
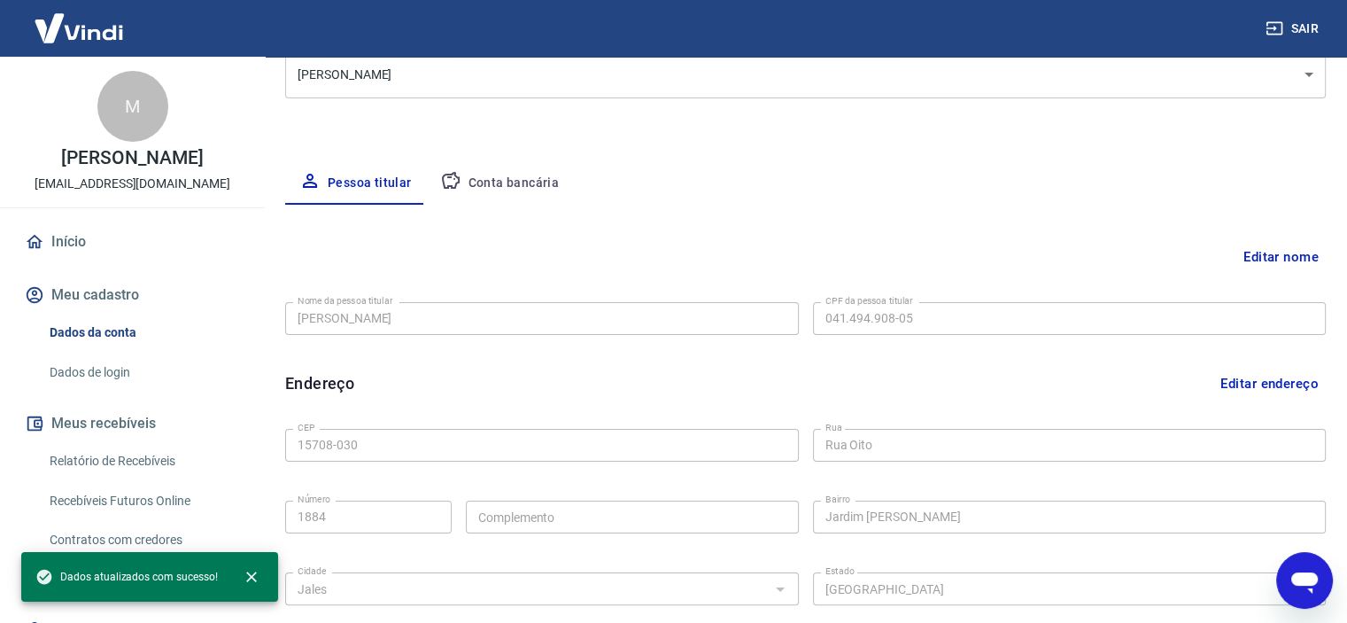
click at [1270, 256] on button "Editar nome" at bounding box center [1280, 257] width 89 height 34
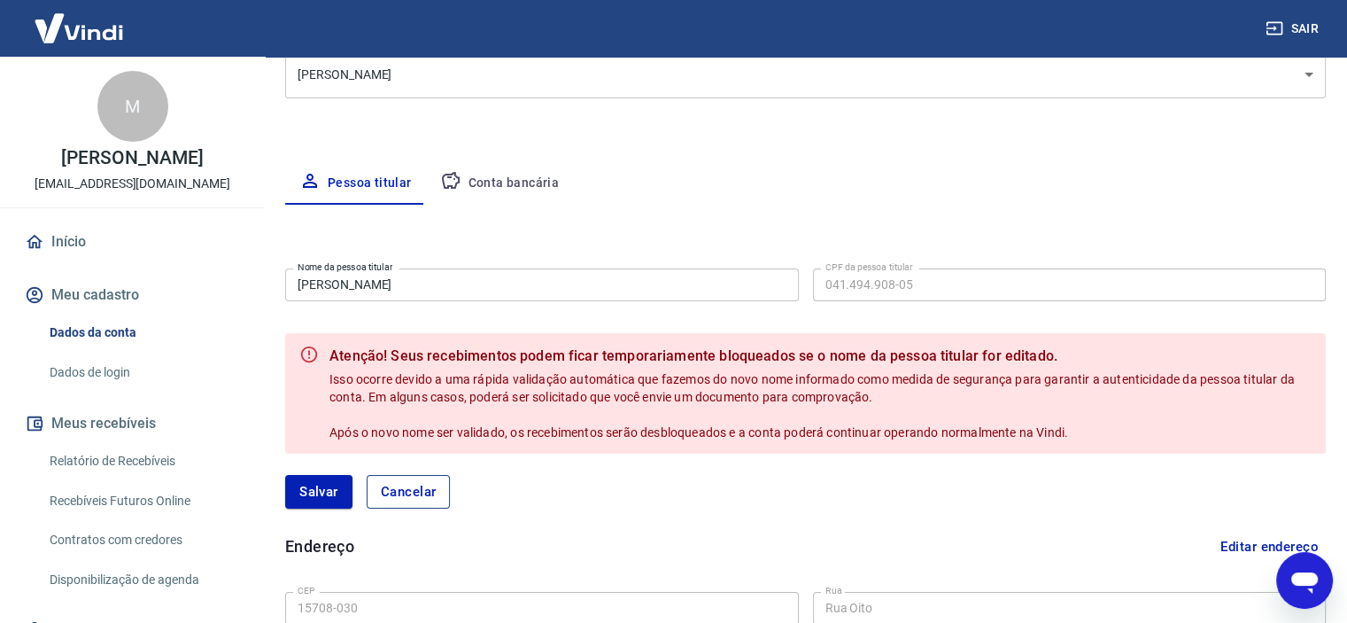
click at [420, 493] on button "Cancelar" at bounding box center [409, 492] width 84 height 34
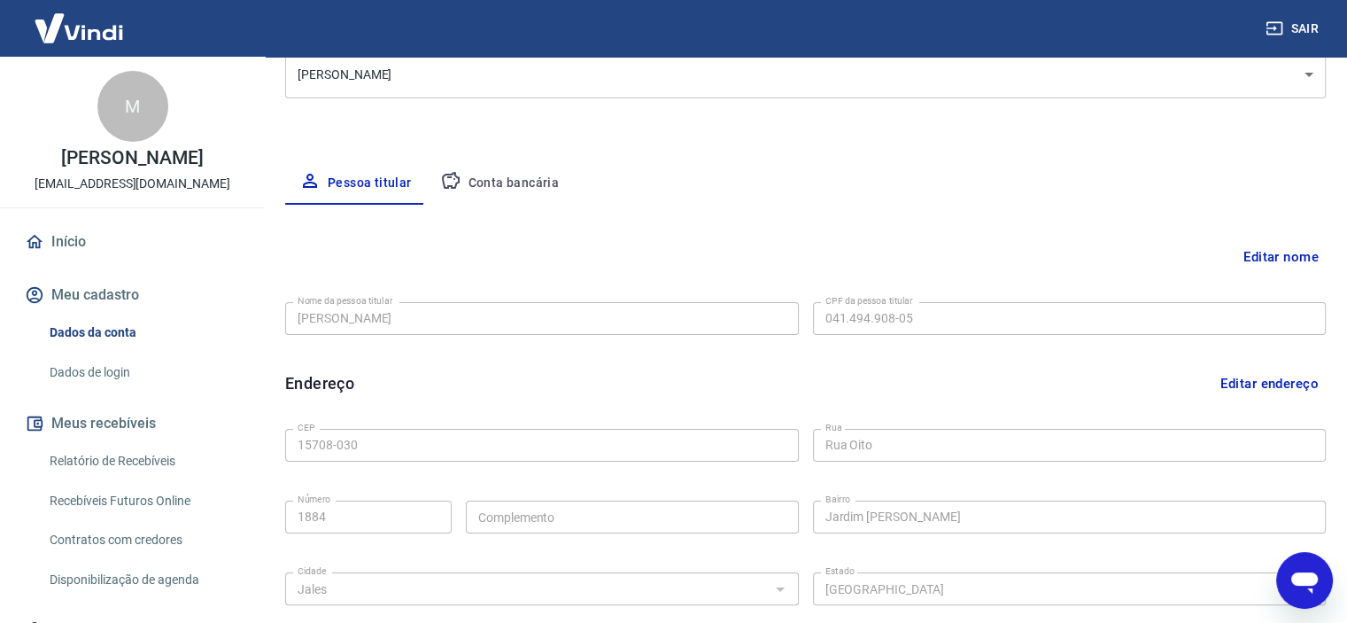
click at [857, 199] on div "Pessoa titular Conta bancária" at bounding box center [805, 183] width 1041 height 43
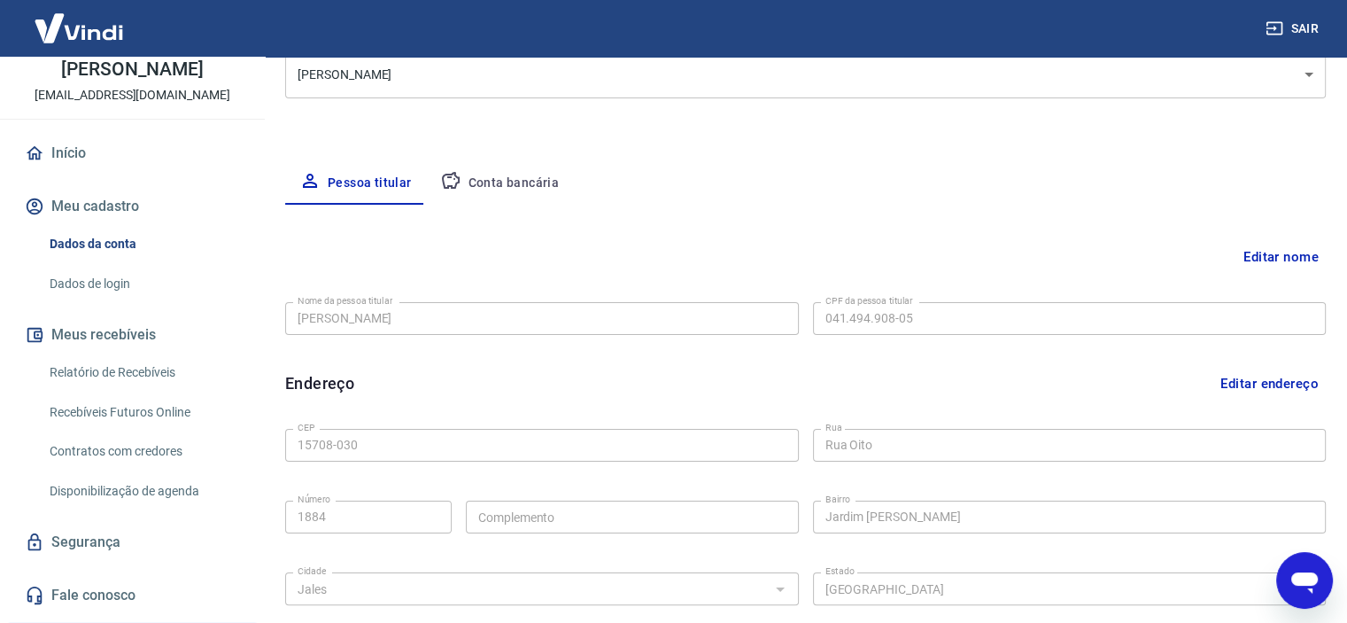
type textarea "x"
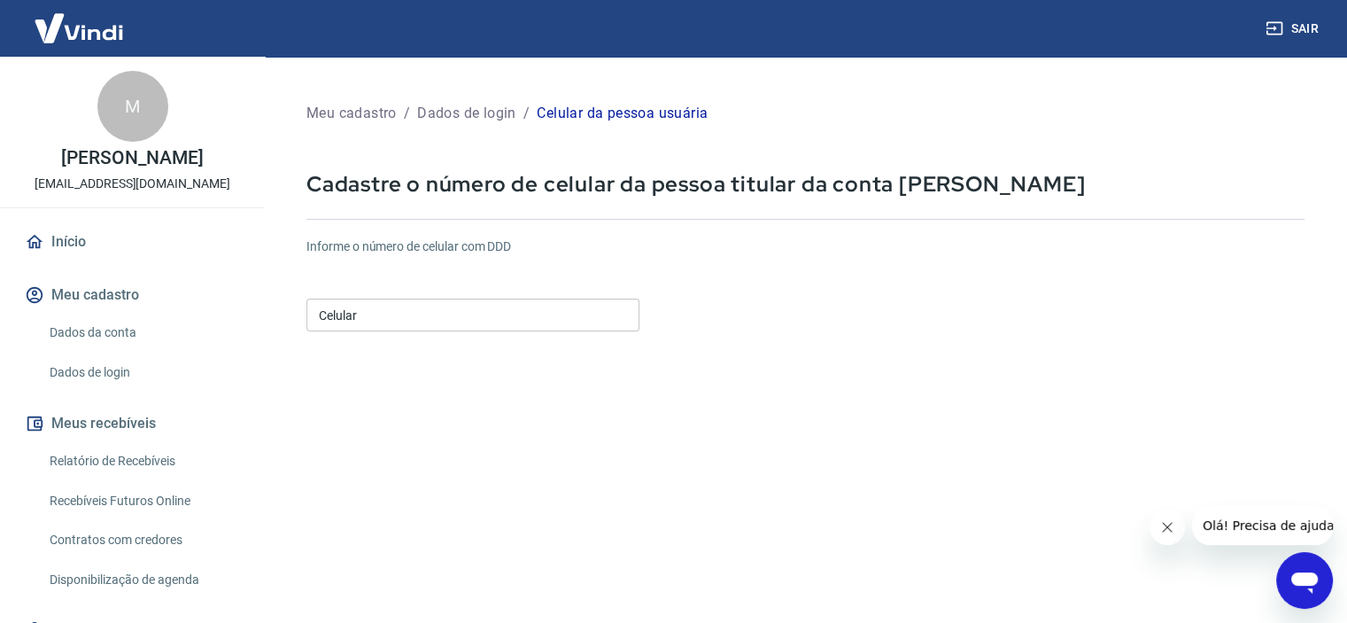
click at [383, 314] on input "Celular" at bounding box center [472, 314] width 333 height 33
type input "[PHONE_NUMBER]"
click at [967, 405] on form "Informe o número de celular com DDD Celular (17) 99734-2118 Celular Continuar C…" at bounding box center [805, 482] width 998 height 518
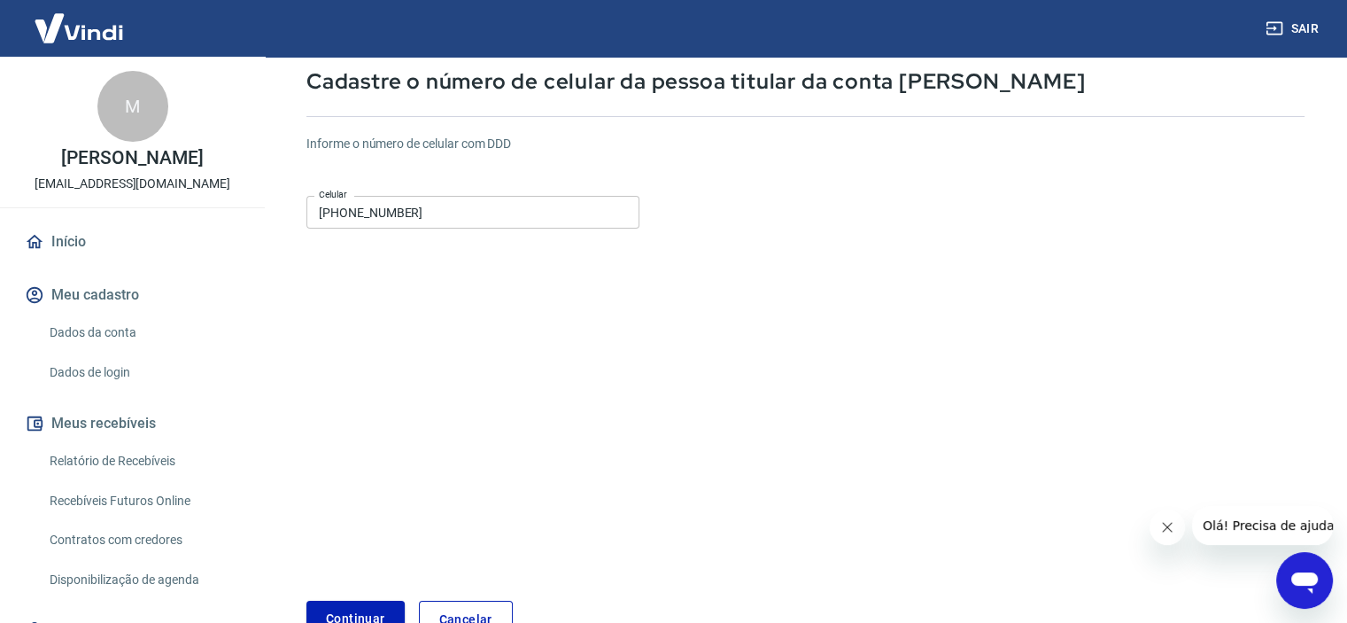
scroll to position [215, 0]
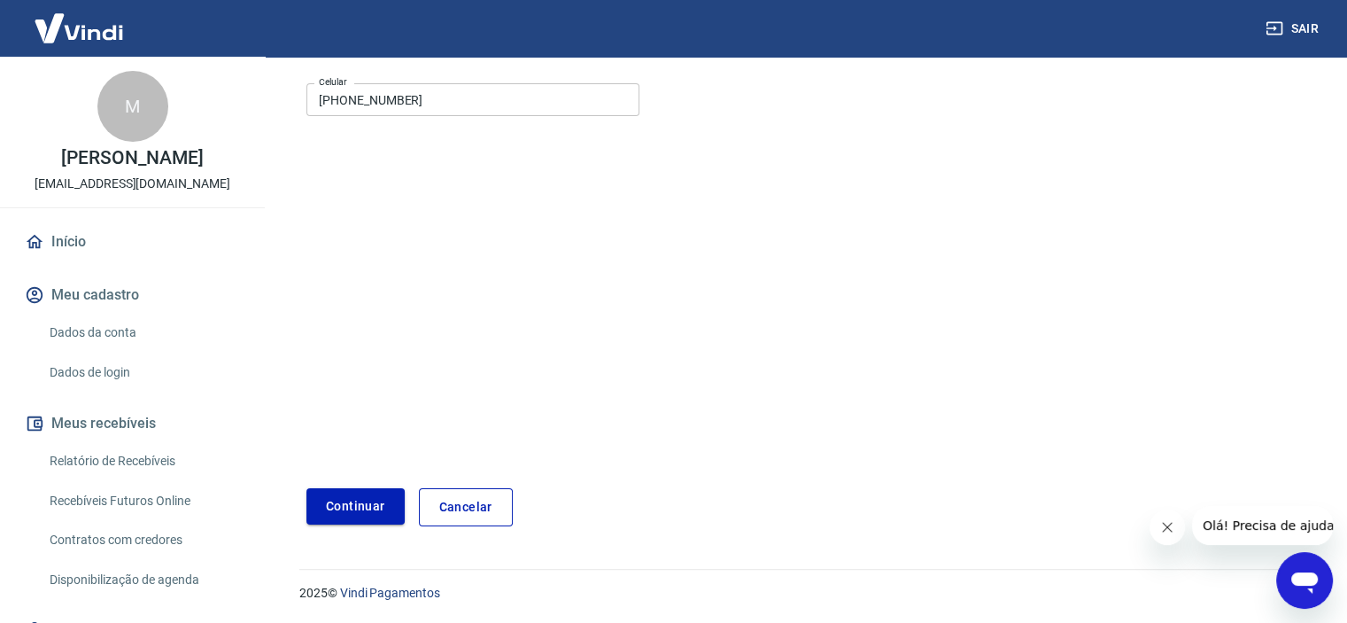
click at [369, 510] on button "Continuar" at bounding box center [355, 506] width 98 height 36
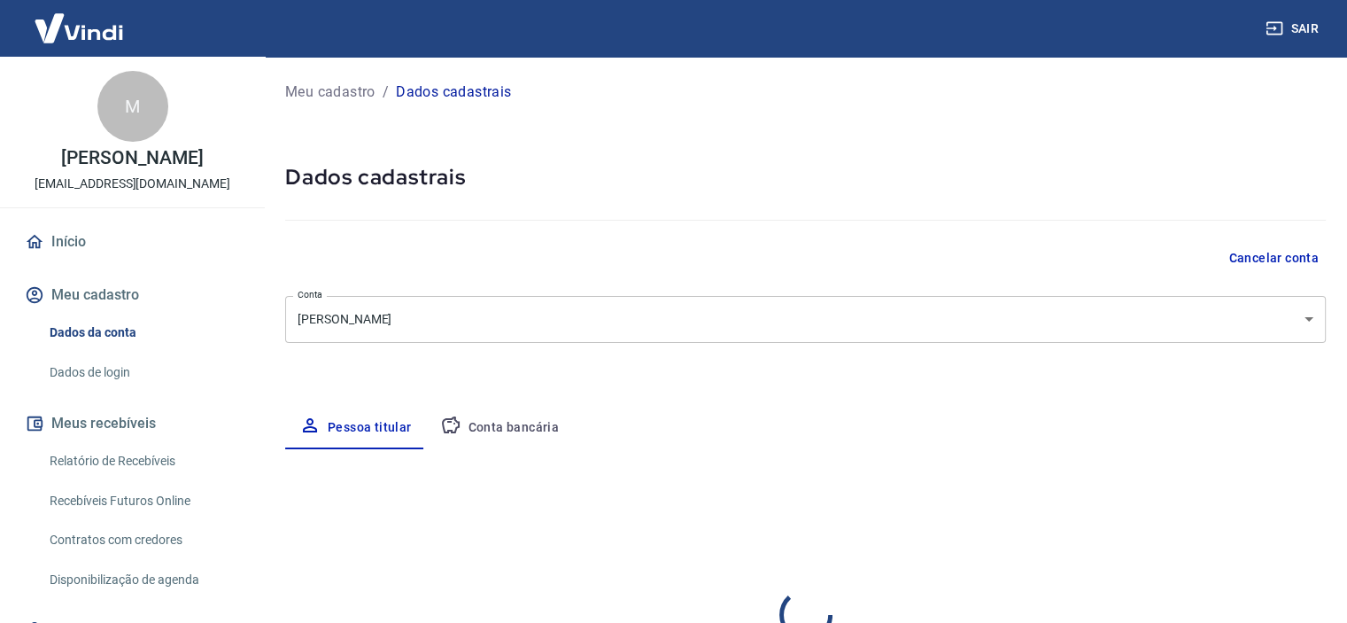
type input "[PHONE_NUMBER]"
select select "SP"
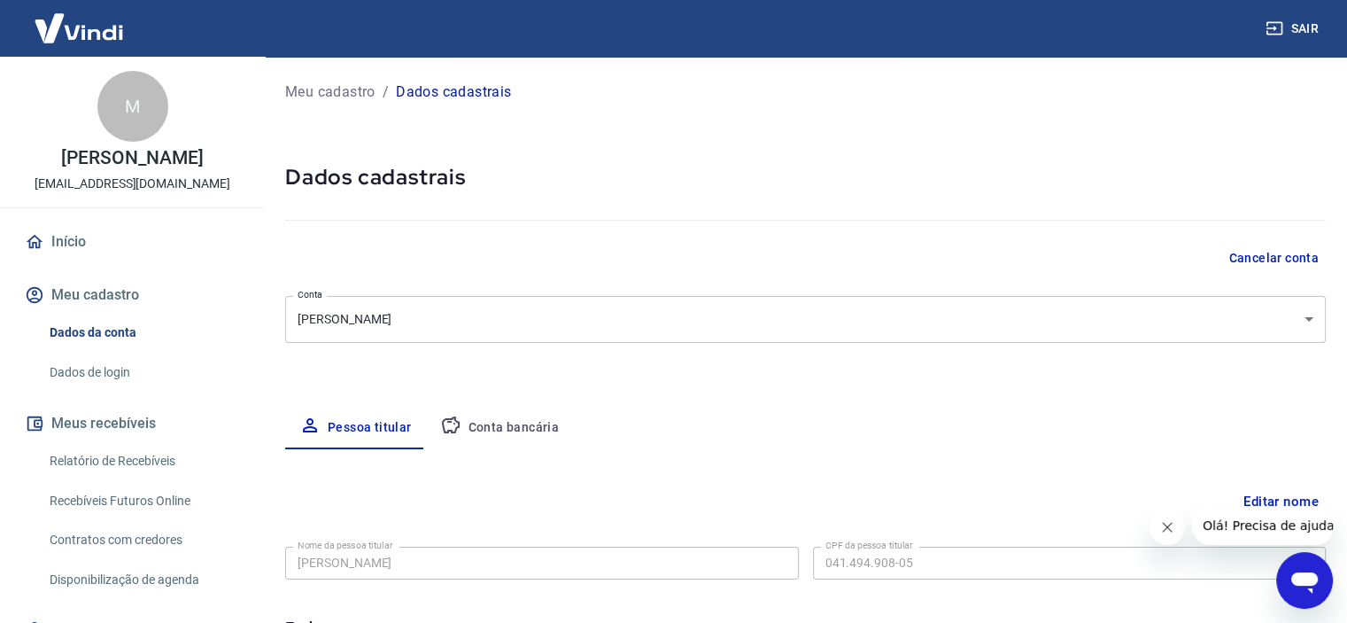
click at [540, 425] on button "Conta bancária" at bounding box center [500, 428] width 148 height 43
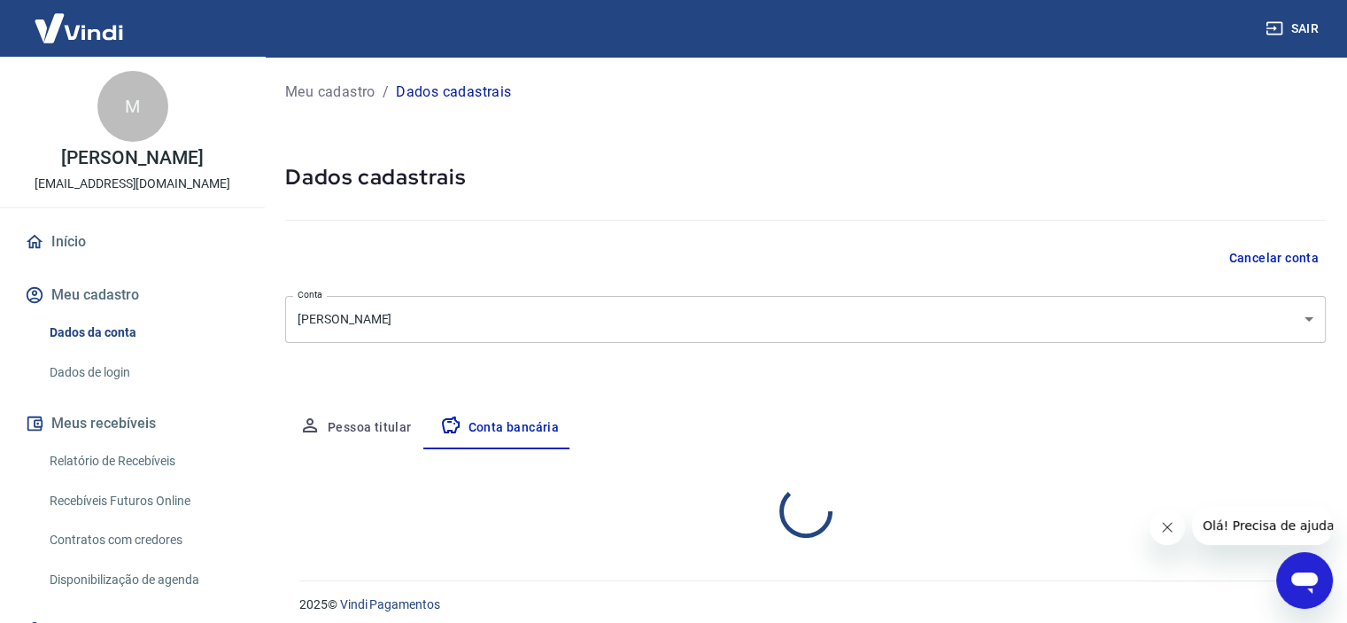
select select "1"
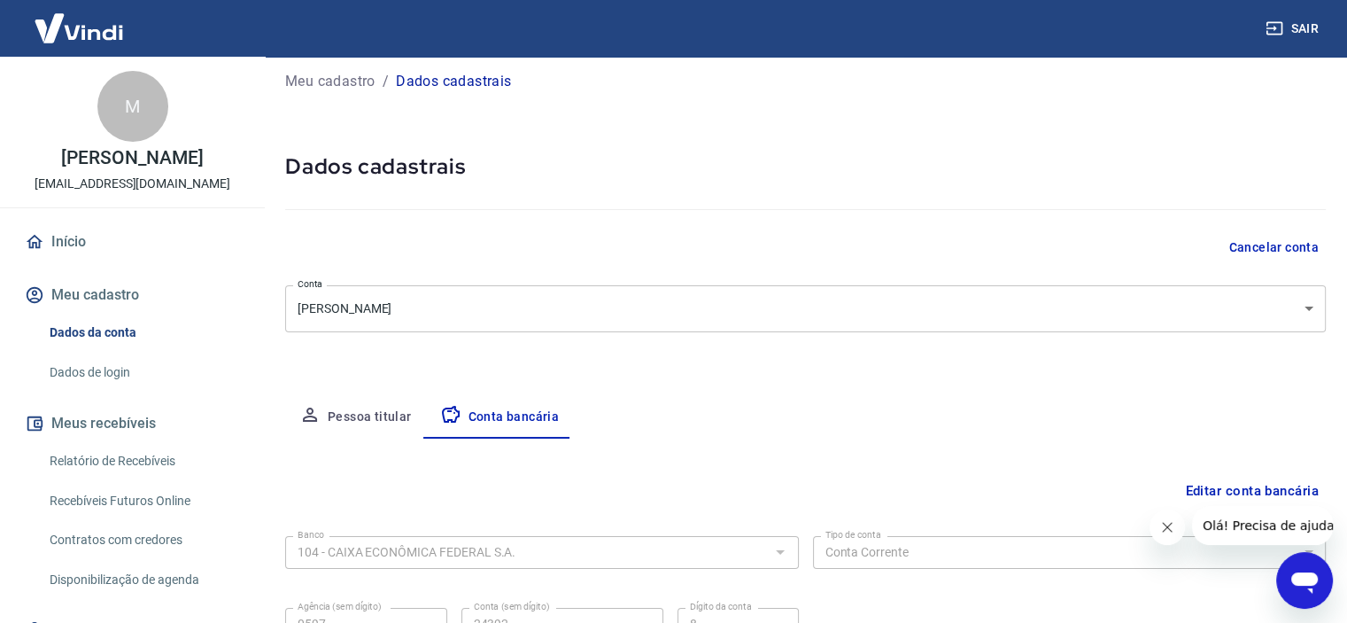
scroll to position [183, 0]
